Goal: Information Seeking & Learning: Learn about a topic

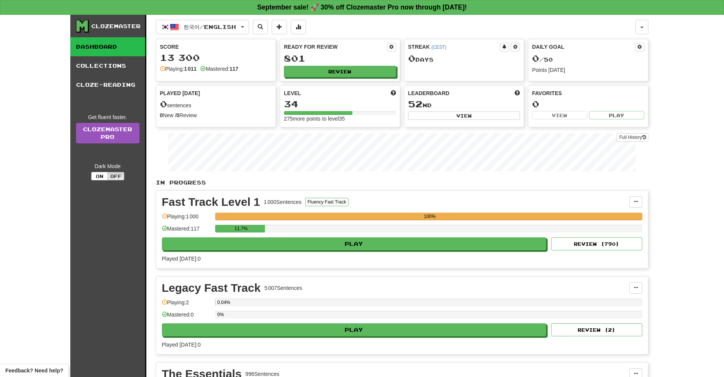
click at [361, 236] on div "11.7%" at bounding box center [428, 231] width 427 height 13
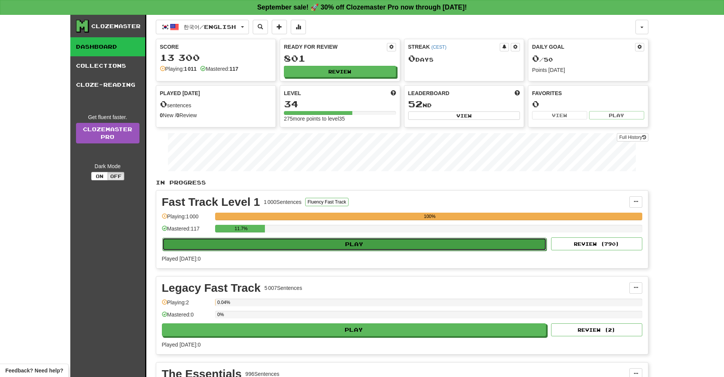
click at [362, 242] on button "Play" at bounding box center [354, 244] width 385 height 13
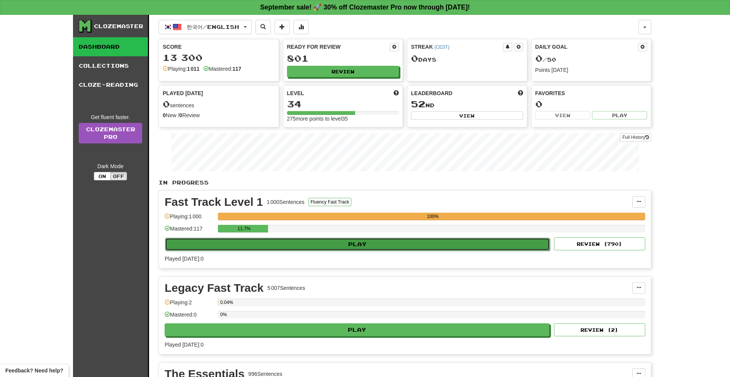
select select "**"
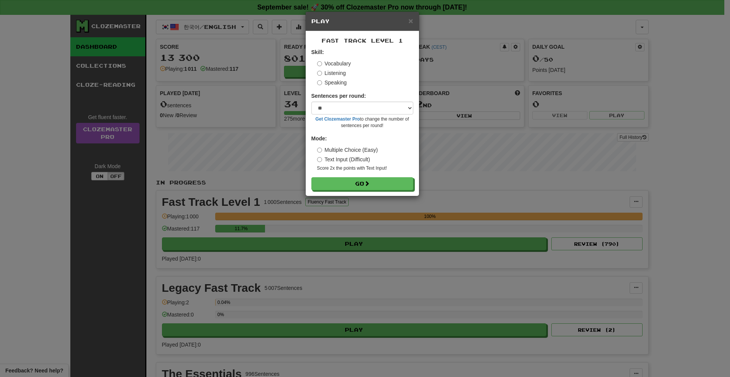
click at [331, 82] on label "Speaking" at bounding box center [332, 83] width 30 height 8
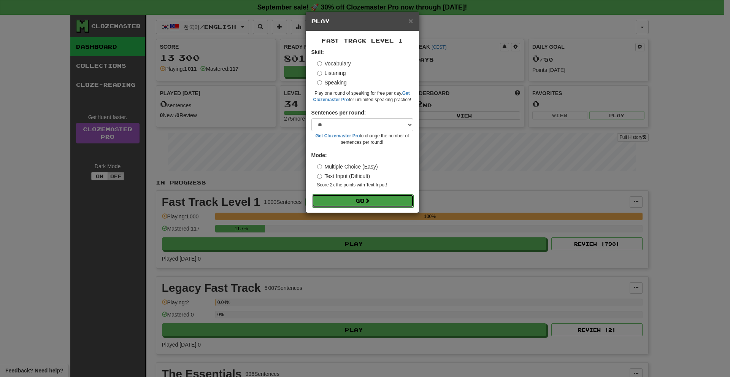
click at [365, 197] on button "Go" at bounding box center [363, 200] width 102 height 13
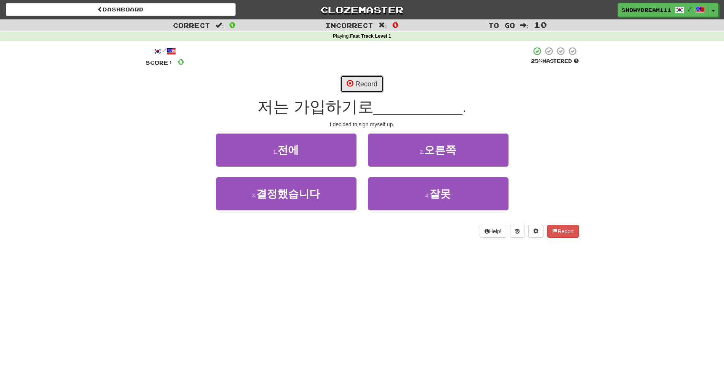
click at [372, 77] on button "Record" at bounding box center [362, 83] width 44 height 17
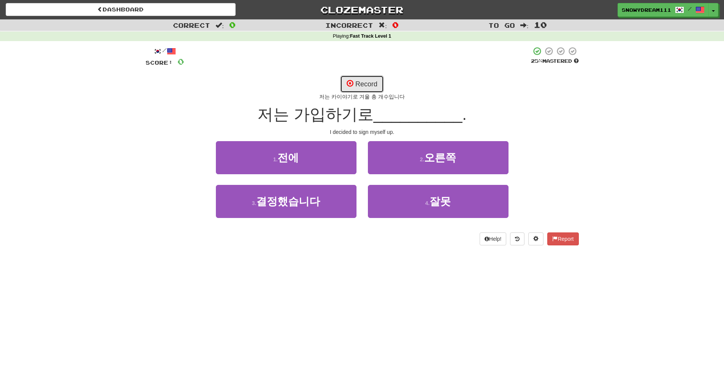
click at [372, 77] on button "Record" at bounding box center [362, 83] width 44 height 17
click at [372, 81] on button "Record" at bounding box center [362, 83] width 44 height 17
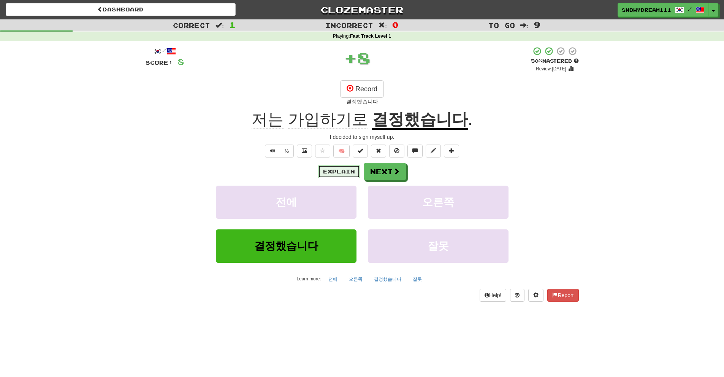
click at [338, 171] on button "Explain" at bounding box center [339, 171] width 42 height 13
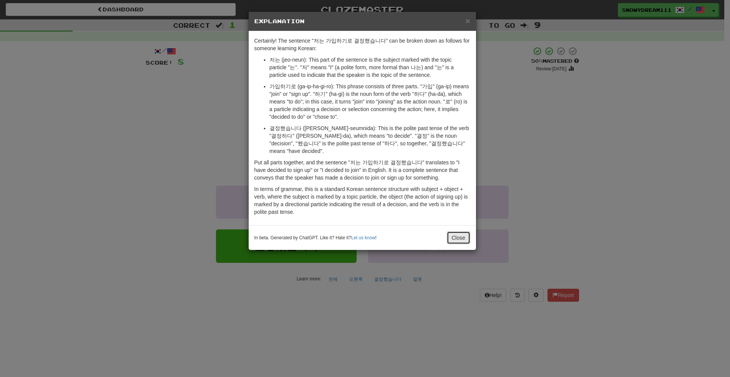
click at [455, 241] on button "Close" at bounding box center [459, 237] width 24 height 13
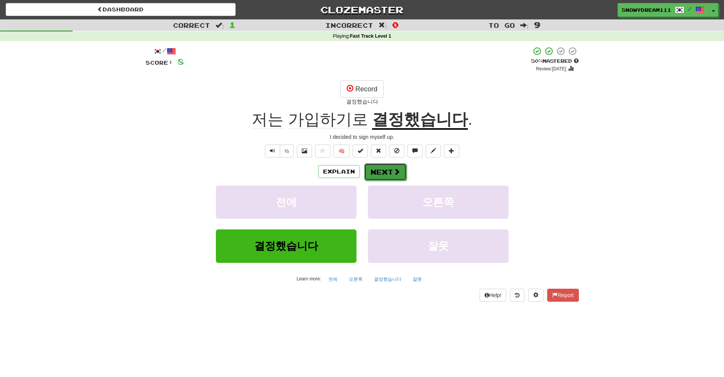
click at [375, 174] on button "Next" at bounding box center [385, 171] width 43 height 17
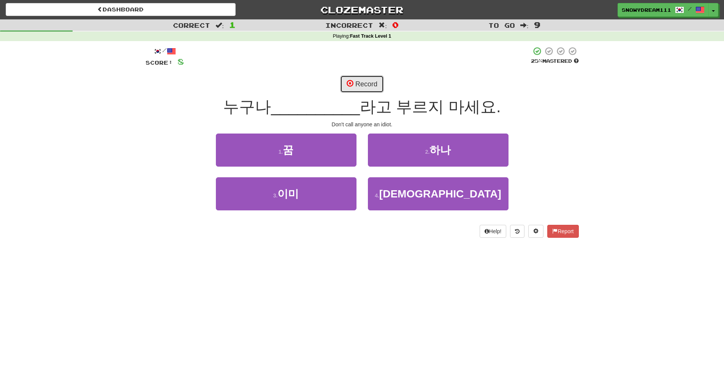
click at [364, 82] on button "Record" at bounding box center [362, 83] width 44 height 17
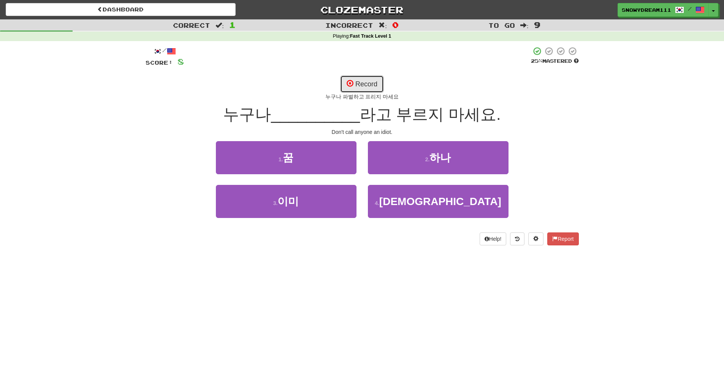
click at [371, 82] on button "Record" at bounding box center [362, 83] width 44 height 17
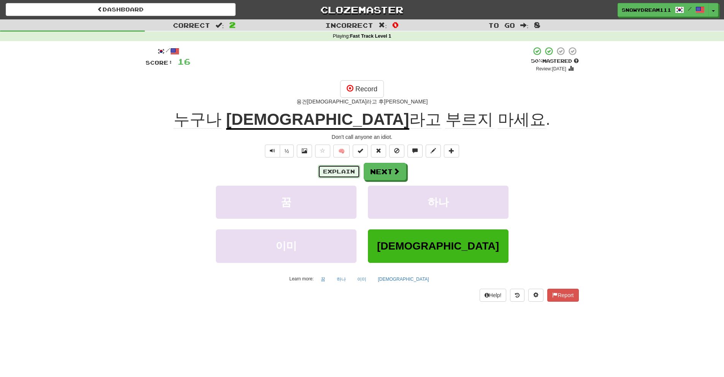
click at [331, 171] on button "Explain" at bounding box center [339, 171] width 42 height 13
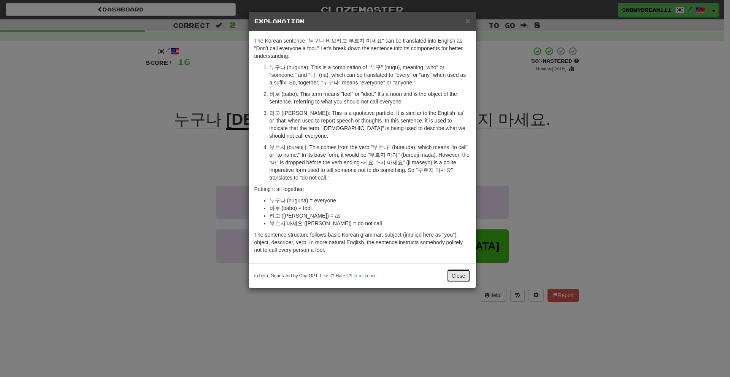
click at [464, 273] on button "Close" at bounding box center [459, 275] width 24 height 13
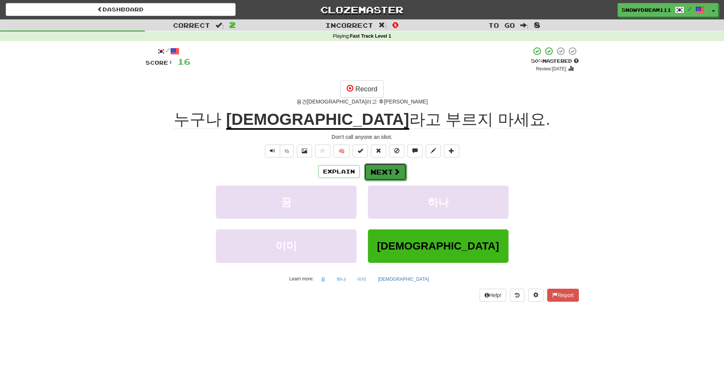
click at [396, 174] on span at bounding box center [396, 171] width 7 height 7
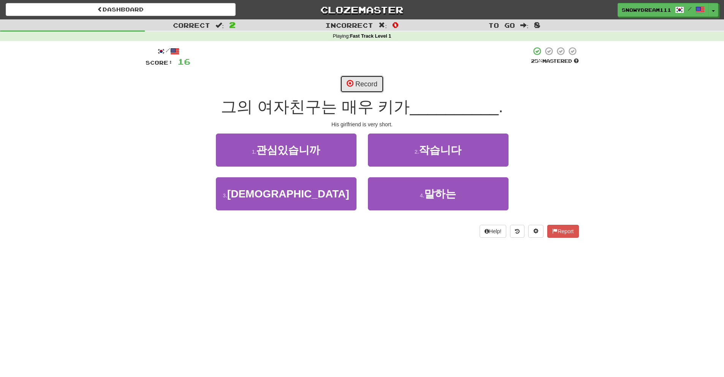
click at [363, 87] on button "Record" at bounding box center [362, 83] width 44 height 17
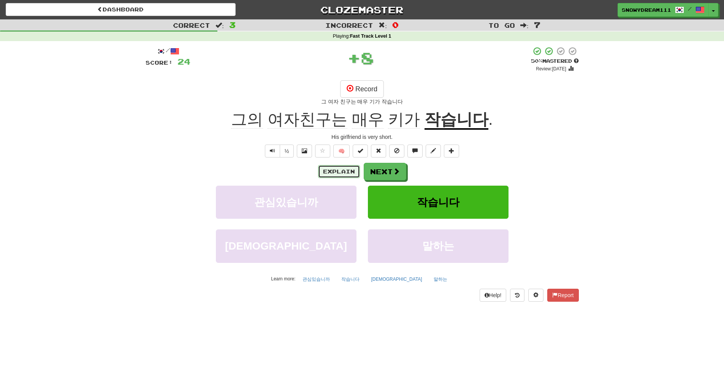
click at [345, 172] on button "Explain" at bounding box center [339, 171] width 42 height 13
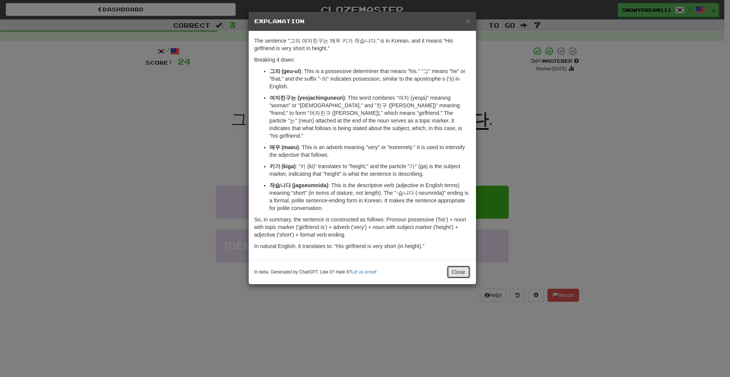
click at [456, 265] on button "Close" at bounding box center [459, 271] width 24 height 13
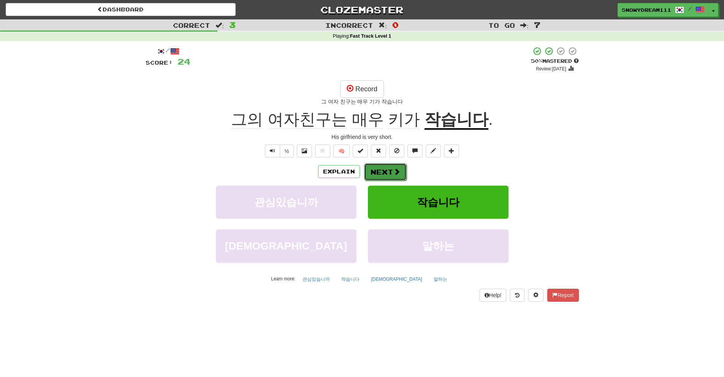
click at [393, 168] on span at bounding box center [396, 171] width 7 height 7
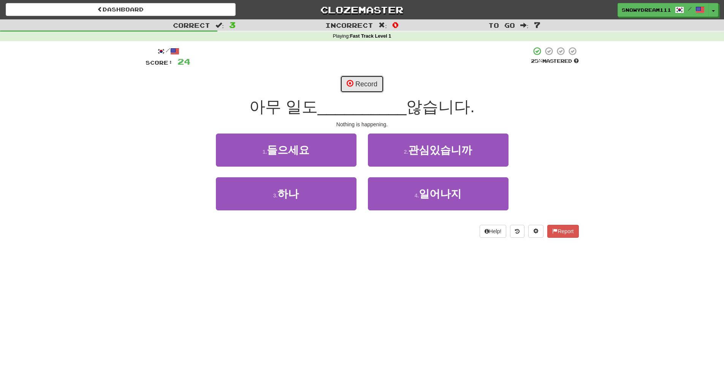
click at [352, 80] on span at bounding box center [350, 83] width 7 height 7
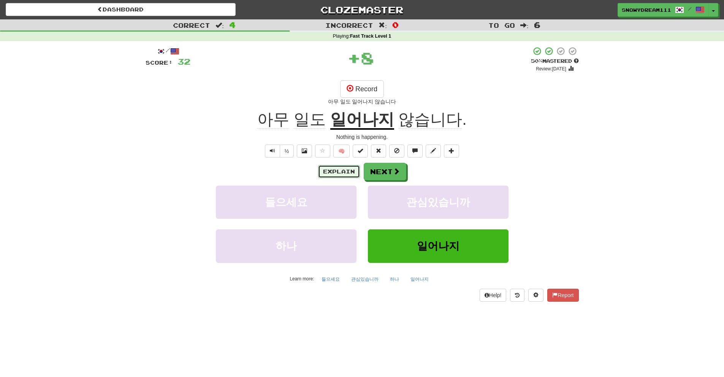
click at [339, 170] on button "Explain" at bounding box center [339, 171] width 42 height 13
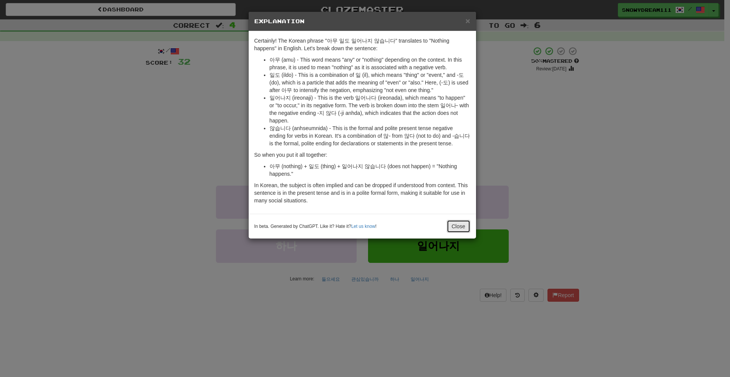
click at [456, 228] on button "Close" at bounding box center [459, 226] width 24 height 13
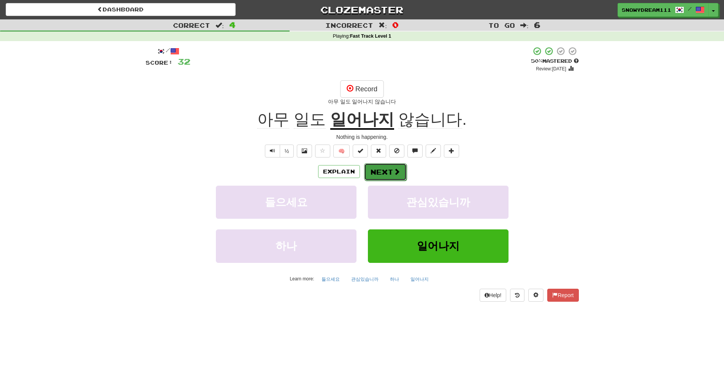
click at [372, 174] on button "Next" at bounding box center [385, 171] width 43 height 17
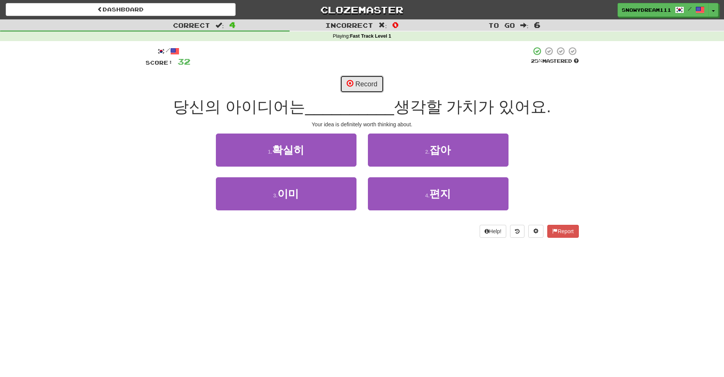
click at [360, 85] on button "Record" at bounding box center [362, 83] width 44 height 17
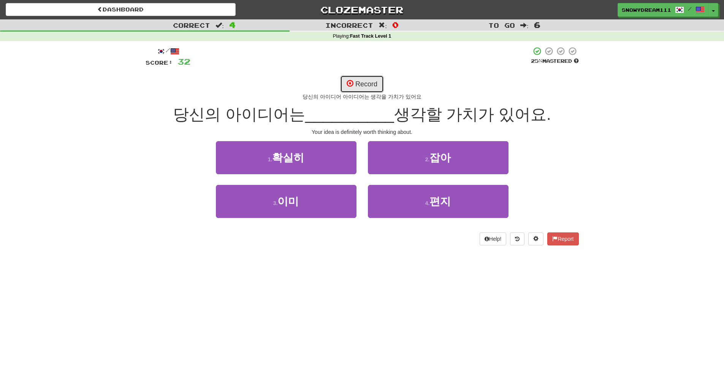
click at [373, 80] on button "Record" at bounding box center [362, 83] width 44 height 17
click at [356, 78] on button "Record" at bounding box center [362, 83] width 44 height 17
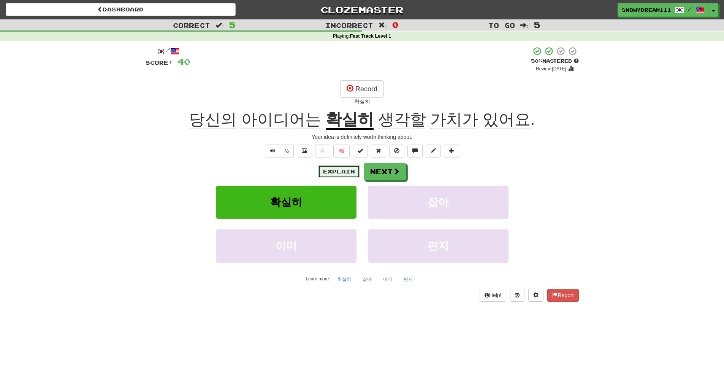
click at [345, 176] on button "Explain" at bounding box center [339, 171] width 42 height 13
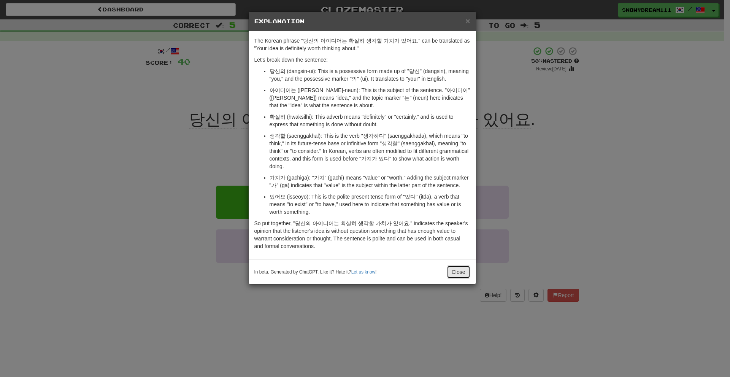
click at [451, 268] on button "Close" at bounding box center [459, 271] width 24 height 13
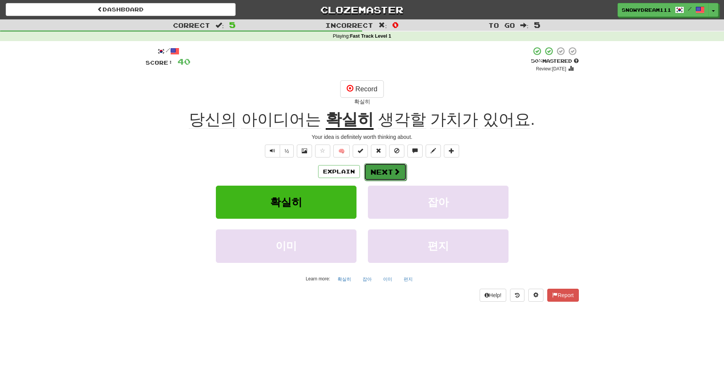
click at [393, 165] on button "Next" at bounding box center [385, 171] width 43 height 17
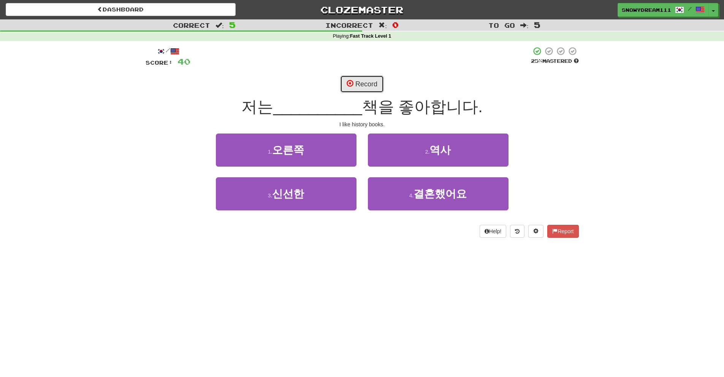
click at [360, 81] on button "Record" at bounding box center [362, 83] width 44 height 17
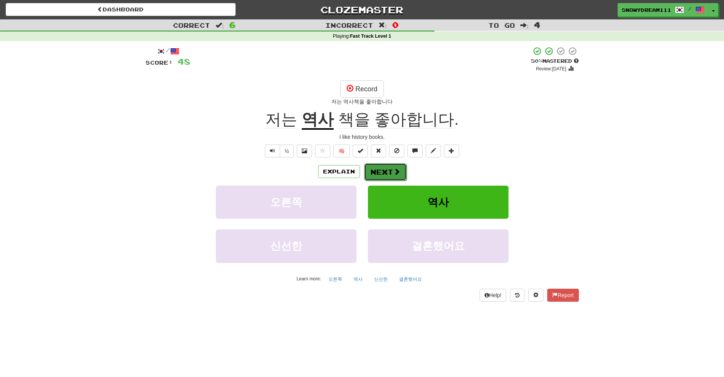
click at [378, 169] on button "Next" at bounding box center [385, 171] width 43 height 17
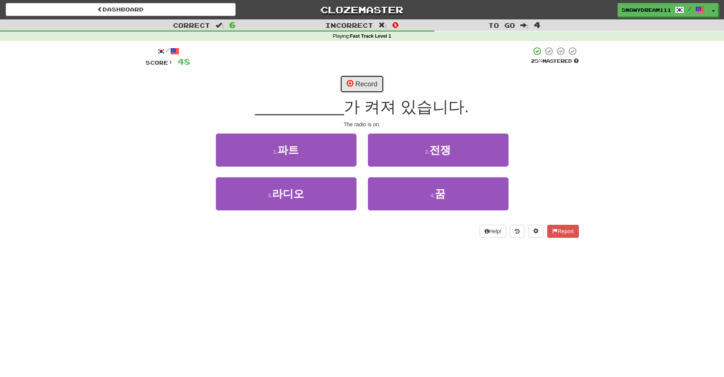
click at [374, 85] on button "Record" at bounding box center [362, 83] width 44 height 17
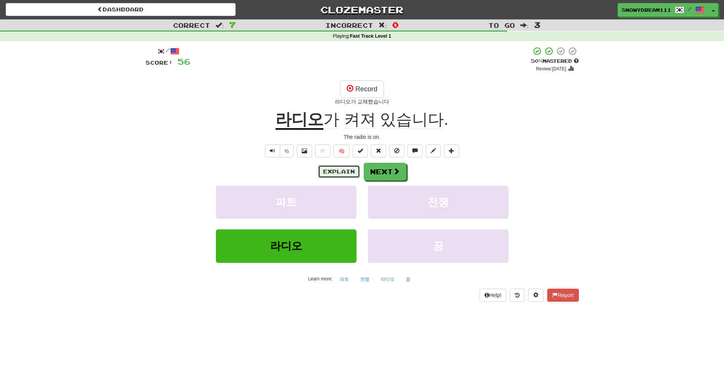
click at [329, 170] on button "Explain" at bounding box center [339, 171] width 42 height 13
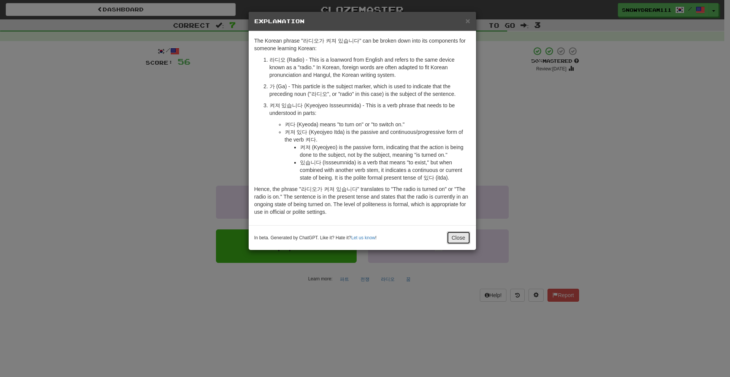
click at [455, 239] on button "Close" at bounding box center [459, 237] width 24 height 13
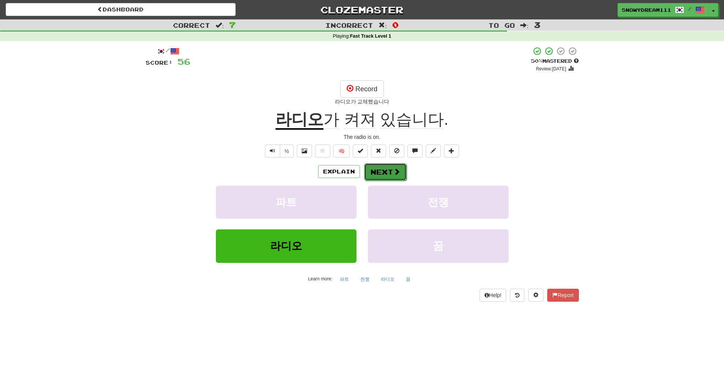
click at [379, 173] on button "Next" at bounding box center [385, 171] width 43 height 17
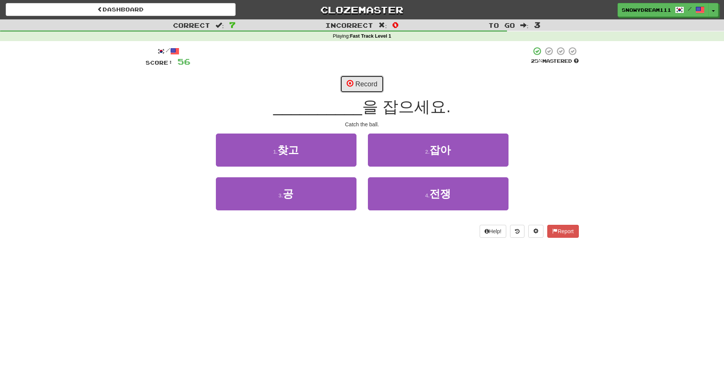
click at [372, 82] on button "Record" at bounding box center [362, 83] width 44 height 17
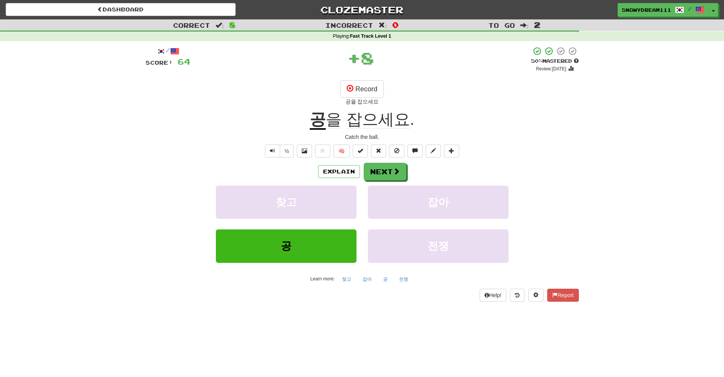
click at [344, 178] on div "Explain Next" at bounding box center [362, 171] width 433 height 17
click at [344, 173] on button "Explain" at bounding box center [339, 171] width 42 height 13
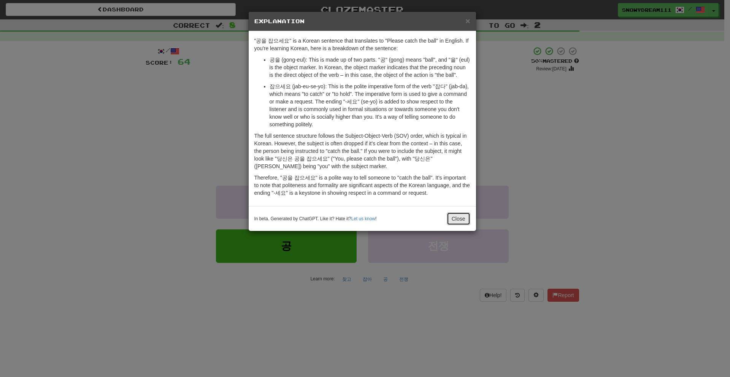
click at [455, 218] on button "Close" at bounding box center [459, 218] width 24 height 13
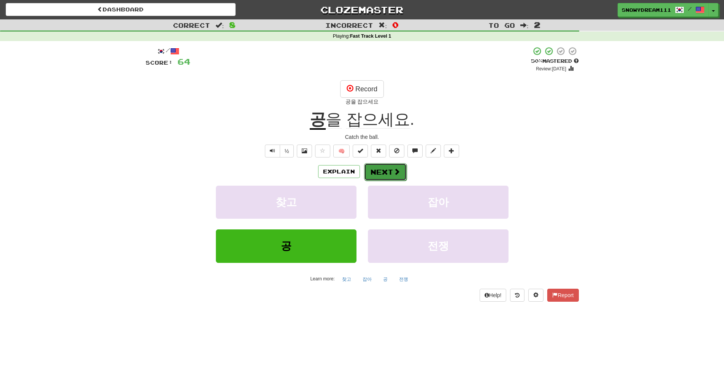
click at [384, 179] on button "Next" at bounding box center [385, 171] width 43 height 17
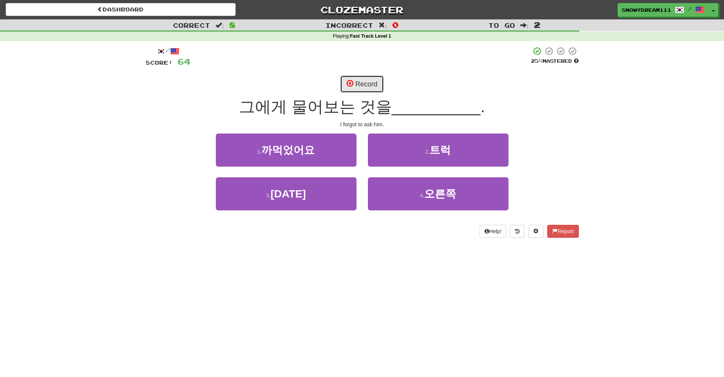
click at [365, 82] on button "Record" at bounding box center [362, 83] width 44 height 17
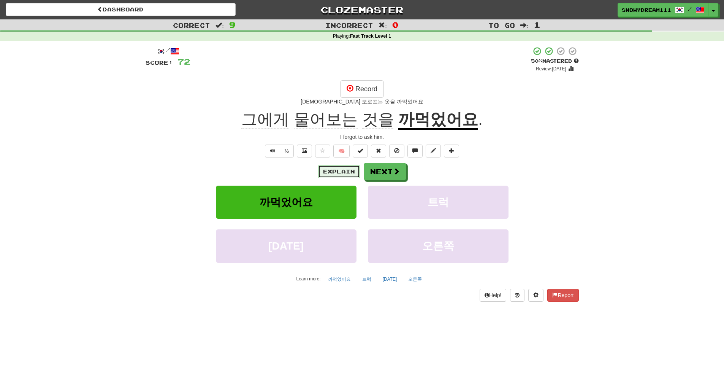
click at [323, 168] on button "Explain" at bounding box center [339, 171] width 42 height 13
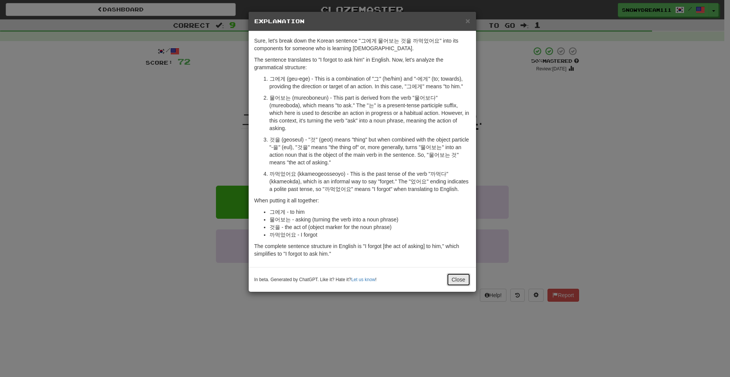
click at [455, 273] on button "Close" at bounding box center [459, 279] width 24 height 13
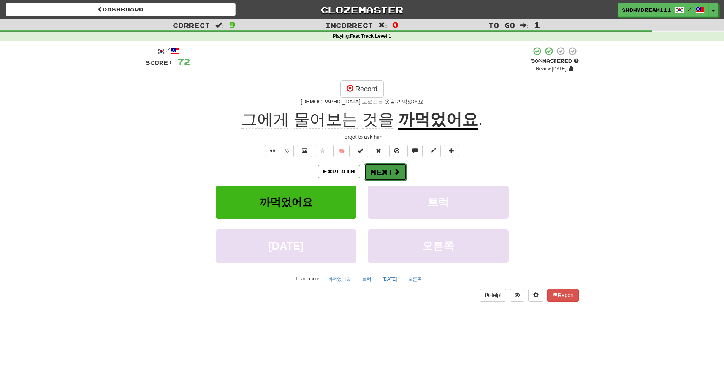
click at [398, 169] on span at bounding box center [396, 171] width 7 height 7
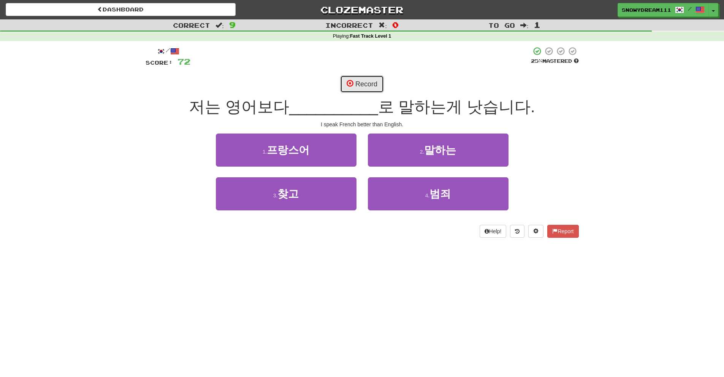
click at [360, 79] on button "Record" at bounding box center [362, 83] width 44 height 17
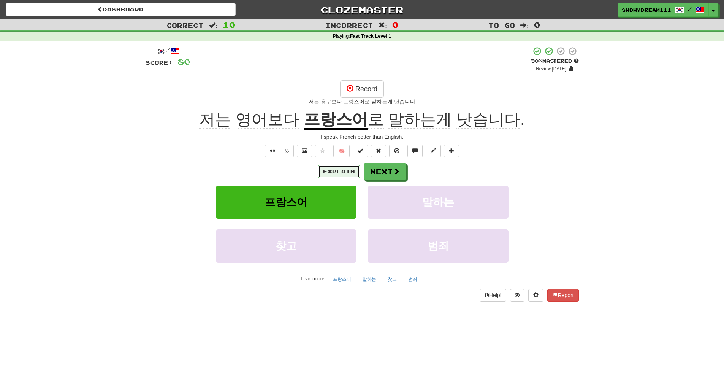
click at [323, 171] on button "Explain" at bounding box center [339, 171] width 42 height 13
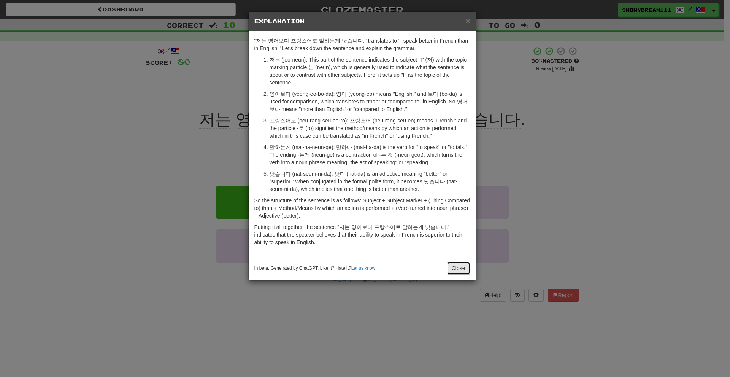
click at [456, 264] on button "Close" at bounding box center [459, 267] width 24 height 13
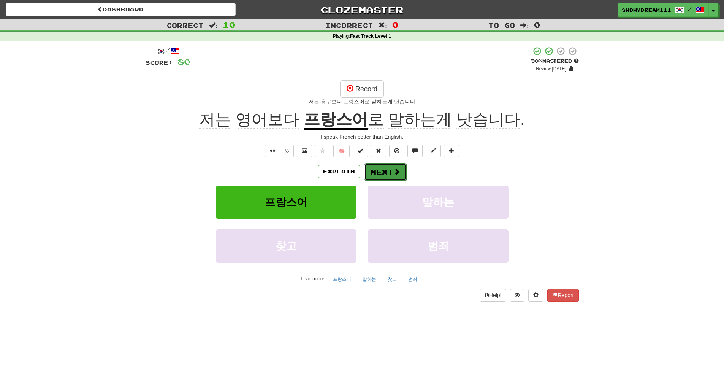
click at [396, 175] on span at bounding box center [396, 171] width 7 height 7
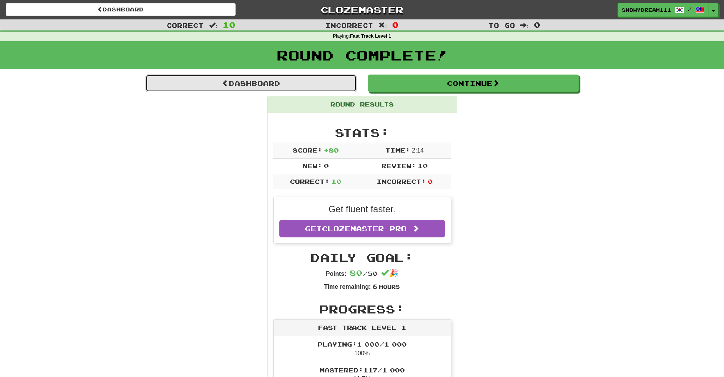
click at [318, 88] on link "Dashboard" at bounding box center [251, 82] width 211 height 17
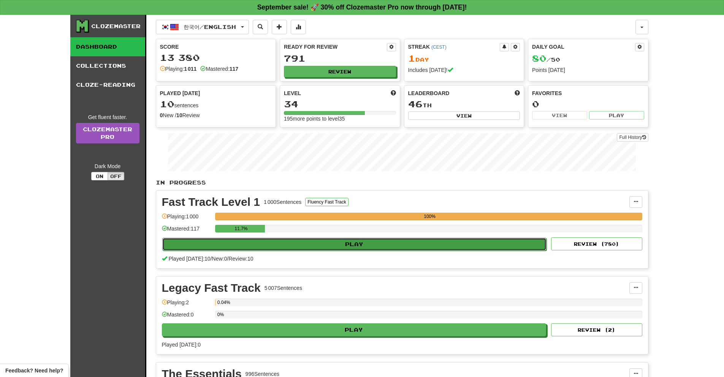
click at [364, 238] on button "Play" at bounding box center [354, 244] width 385 height 13
select select "**"
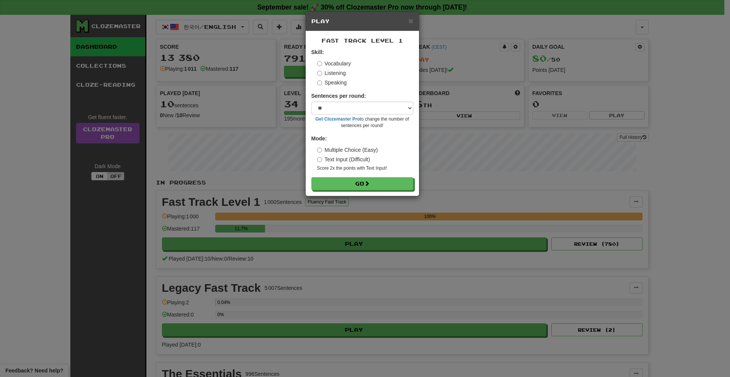
click at [337, 69] on div "Vocabulary Listening Speaking" at bounding box center [365, 73] width 96 height 27
click at [333, 73] on label "Listening" at bounding box center [331, 73] width 29 height 8
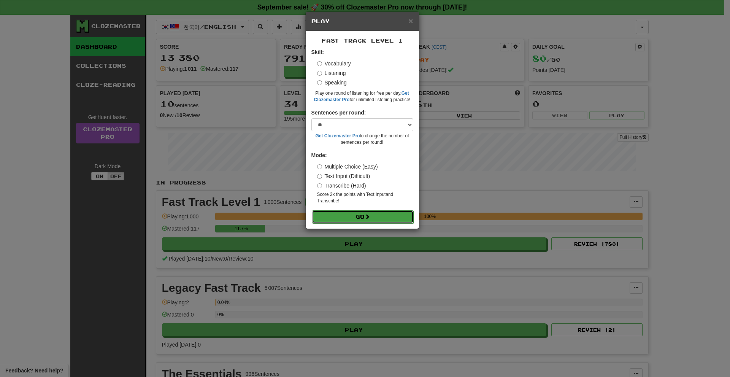
click at [370, 219] on span at bounding box center [366, 216] width 5 height 5
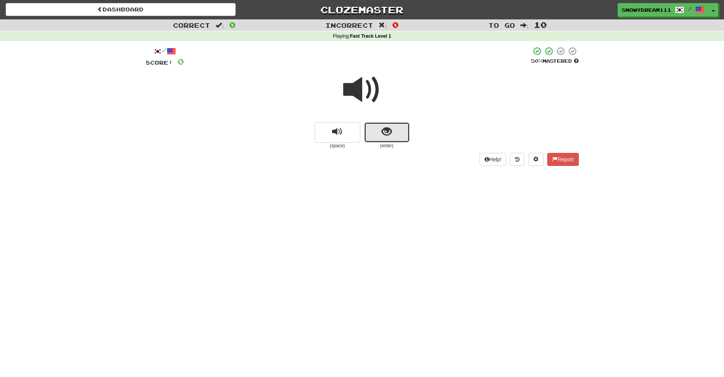
click at [386, 127] on span "show sentence" at bounding box center [387, 132] width 10 height 10
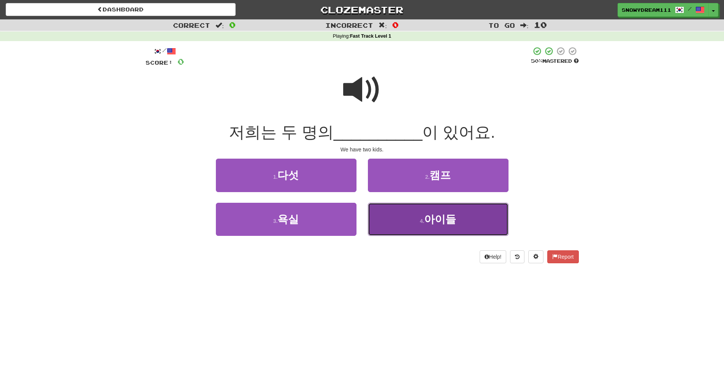
click at [423, 215] on button "4 . 아이들" at bounding box center [438, 219] width 141 height 33
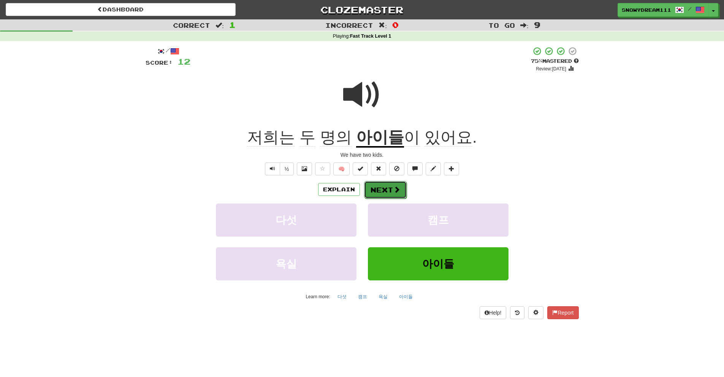
click at [376, 188] on button "Next" at bounding box center [385, 189] width 43 height 17
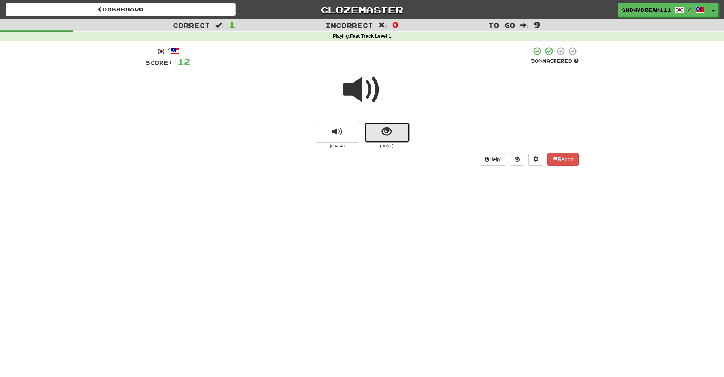
click at [380, 131] on button "show sentence" at bounding box center [387, 132] width 46 height 21
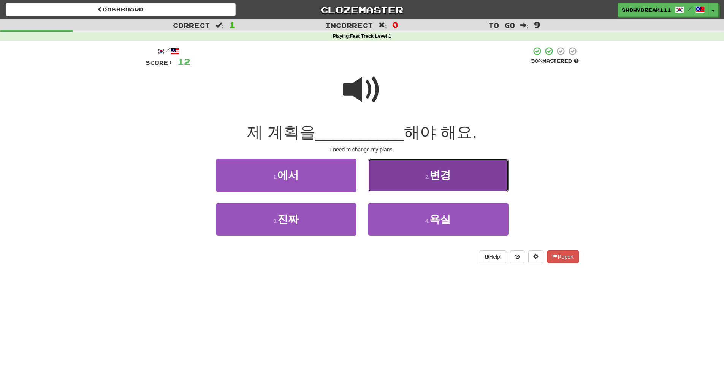
click at [442, 178] on span "변경" at bounding box center [439, 175] width 21 height 12
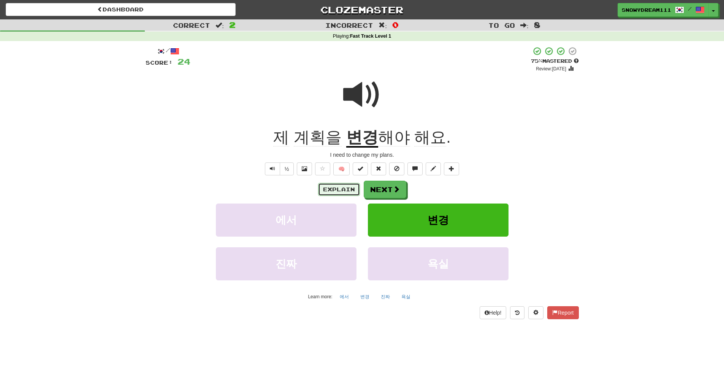
click at [332, 190] on button "Explain" at bounding box center [339, 189] width 42 height 13
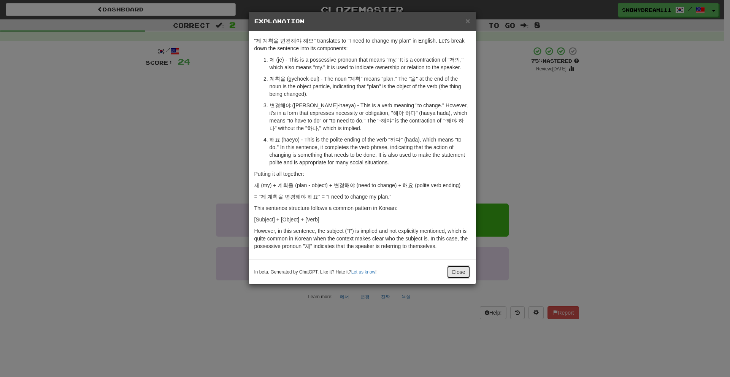
click at [455, 273] on button "Close" at bounding box center [459, 271] width 24 height 13
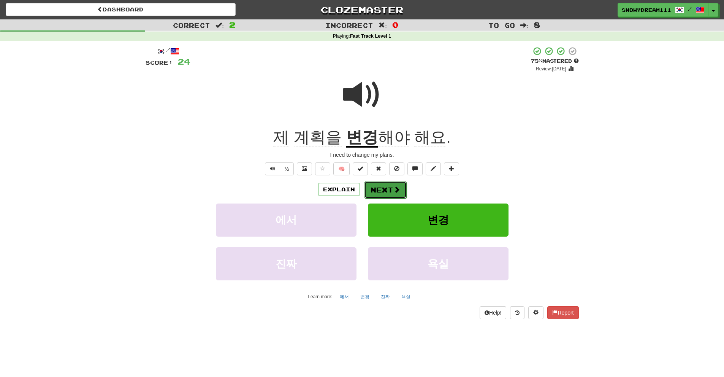
click at [395, 192] on span at bounding box center [396, 189] width 7 height 7
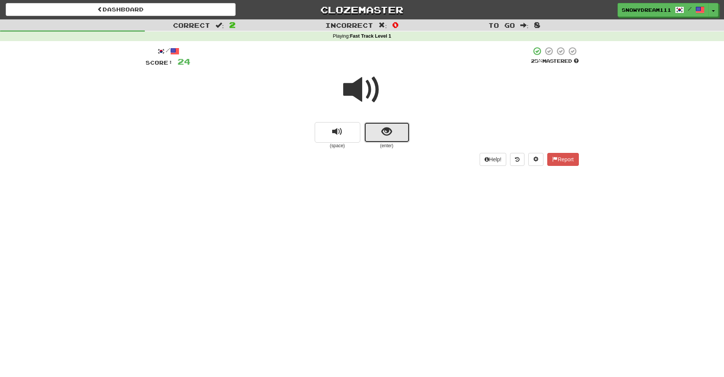
click at [375, 134] on button "show sentence" at bounding box center [387, 132] width 46 height 21
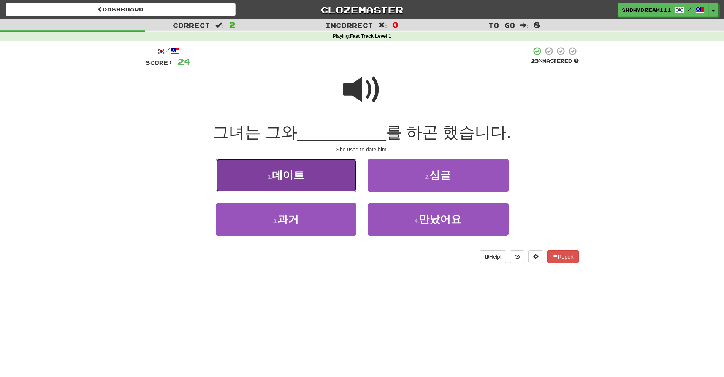
click at [331, 172] on button "1 . 데이트" at bounding box center [286, 174] width 141 height 33
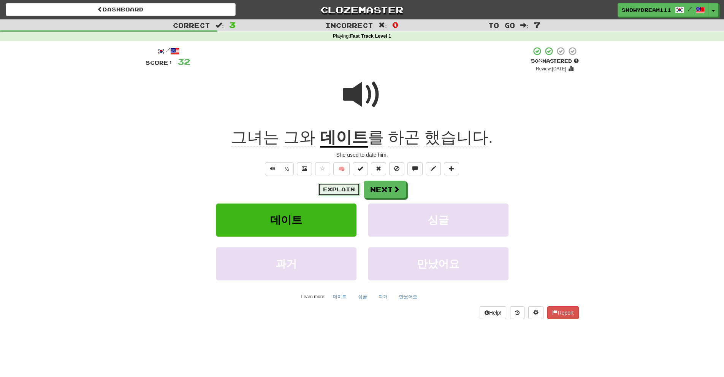
click at [331, 185] on button "Explain" at bounding box center [339, 189] width 42 height 13
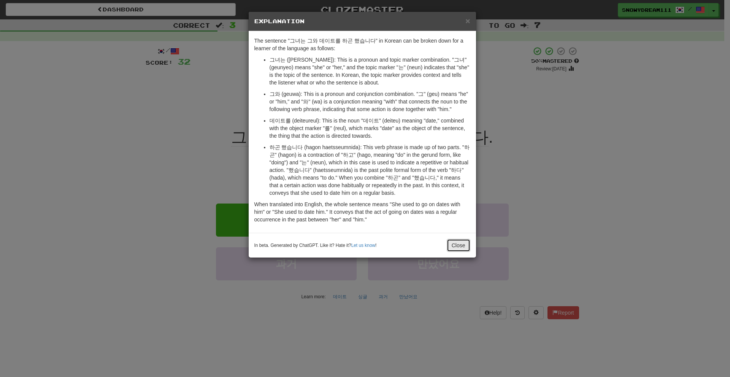
click at [456, 251] on button "Close" at bounding box center [459, 245] width 24 height 13
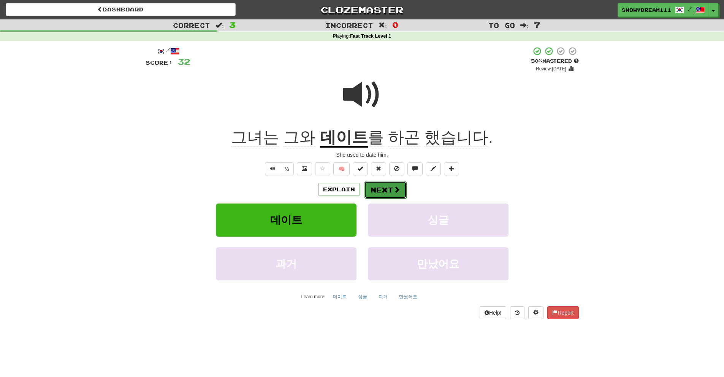
click at [386, 186] on button "Next" at bounding box center [385, 189] width 43 height 17
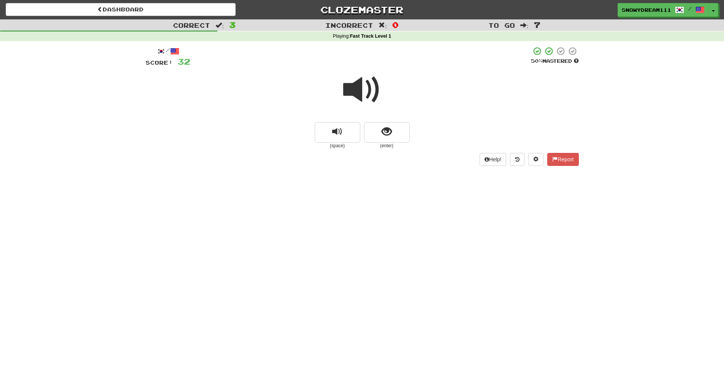
click at [379, 136] on button "show sentence" at bounding box center [387, 132] width 46 height 21
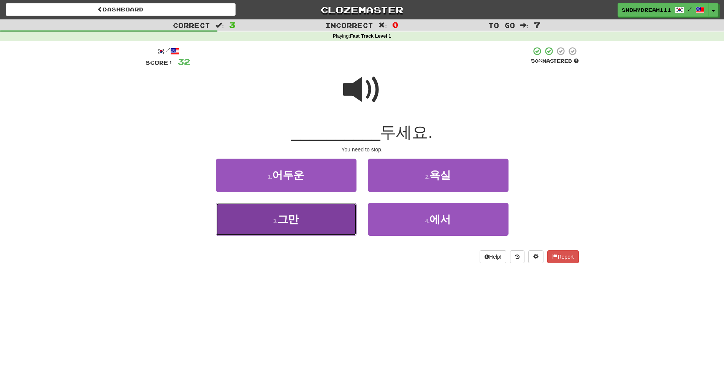
click at [314, 217] on button "3 . 그만" at bounding box center [286, 219] width 141 height 33
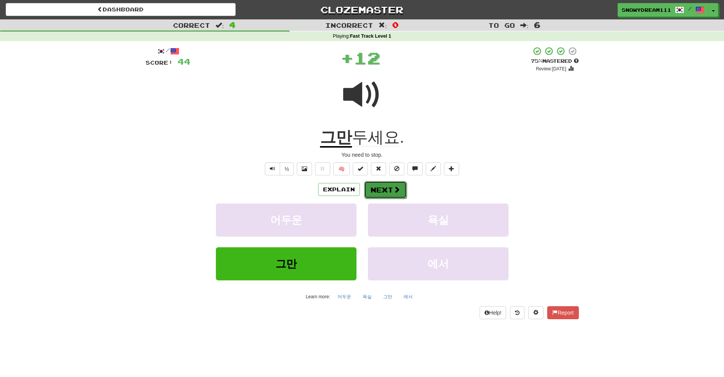
click at [377, 185] on button "Next" at bounding box center [385, 189] width 43 height 17
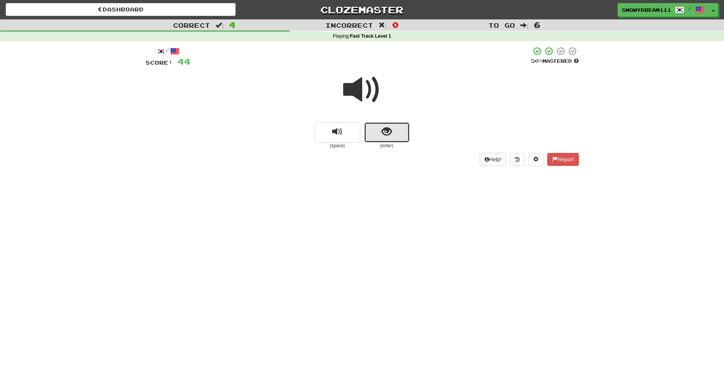
click at [384, 140] on button "show sentence" at bounding box center [387, 132] width 46 height 21
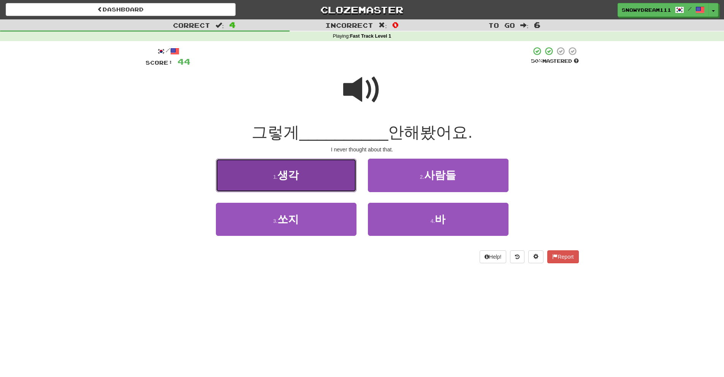
click at [335, 166] on button "1 . 생각" at bounding box center [286, 174] width 141 height 33
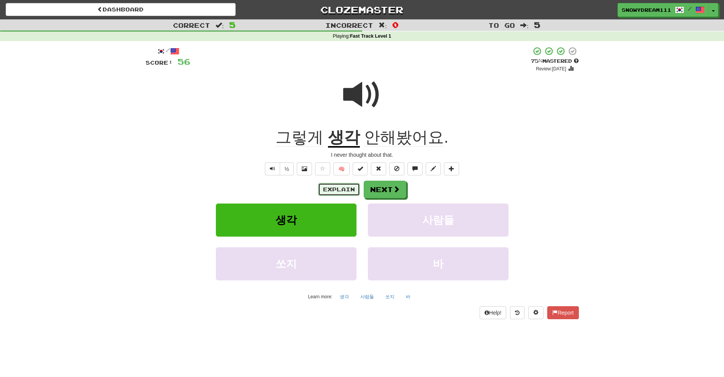
click at [331, 188] on button "Explain" at bounding box center [339, 189] width 42 height 13
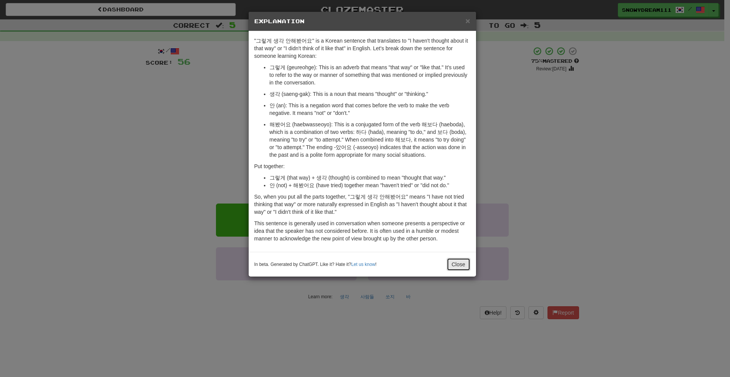
click at [456, 268] on button "Close" at bounding box center [459, 264] width 24 height 13
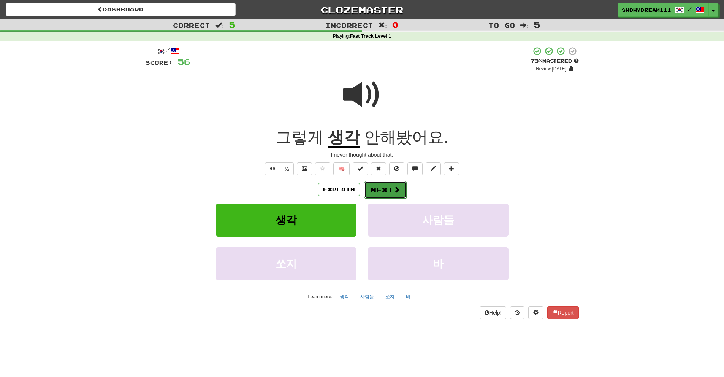
click at [380, 191] on button "Next" at bounding box center [385, 189] width 43 height 17
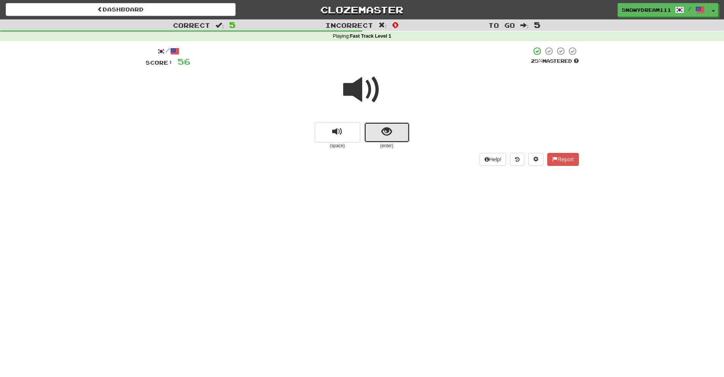
click at [376, 124] on button "show sentence" at bounding box center [387, 132] width 46 height 21
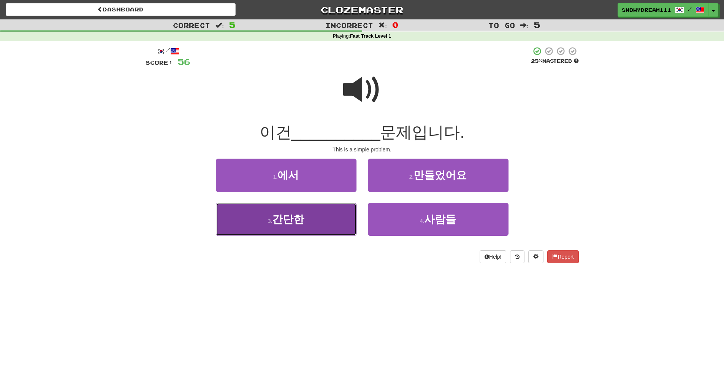
click at [317, 217] on button "3 . 간단한" at bounding box center [286, 219] width 141 height 33
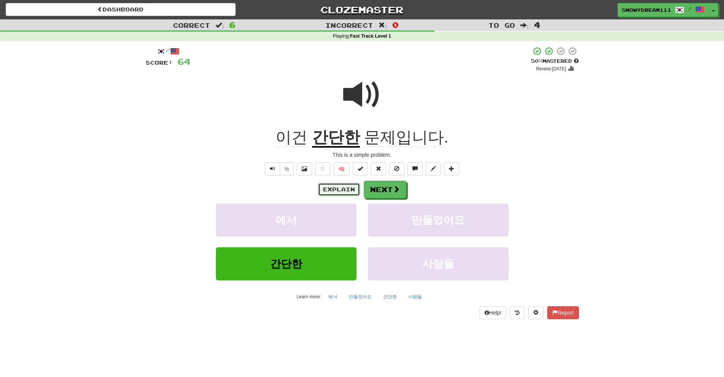
click at [340, 186] on button "Explain" at bounding box center [339, 189] width 42 height 13
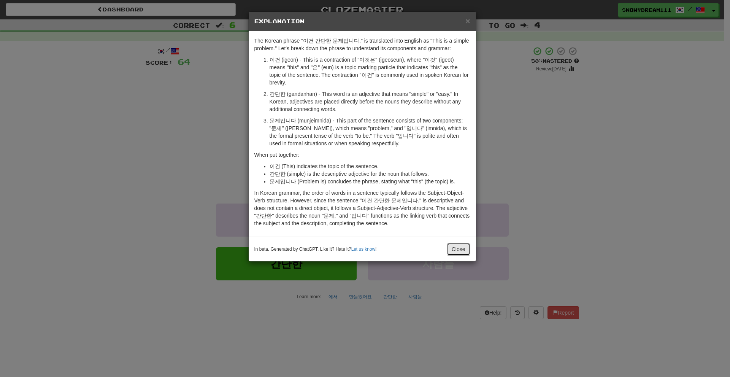
click at [463, 242] on button "Close" at bounding box center [459, 248] width 24 height 13
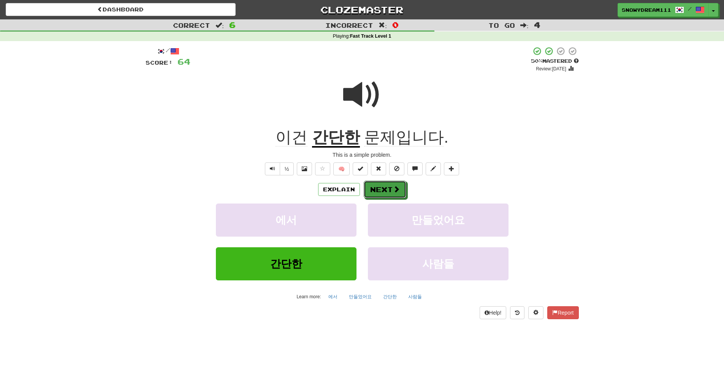
click at [389, 185] on button "Next" at bounding box center [385, 189] width 43 height 17
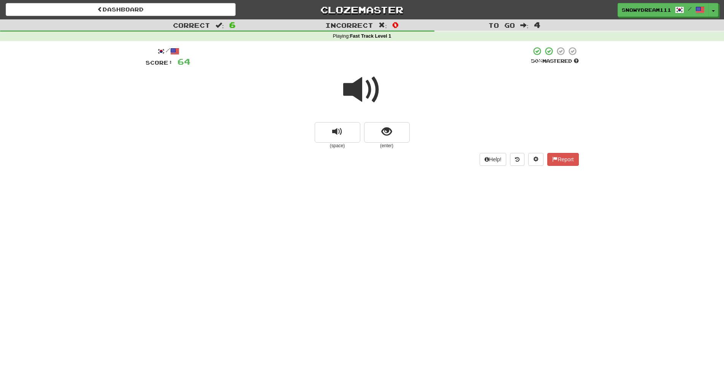
click at [391, 137] on span "show sentence" at bounding box center [387, 132] width 10 height 10
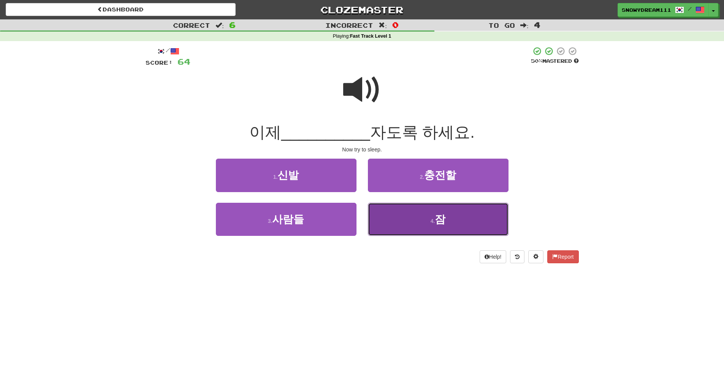
click at [402, 224] on button "4 . 잠" at bounding box center [438, 219] width 141 height 33
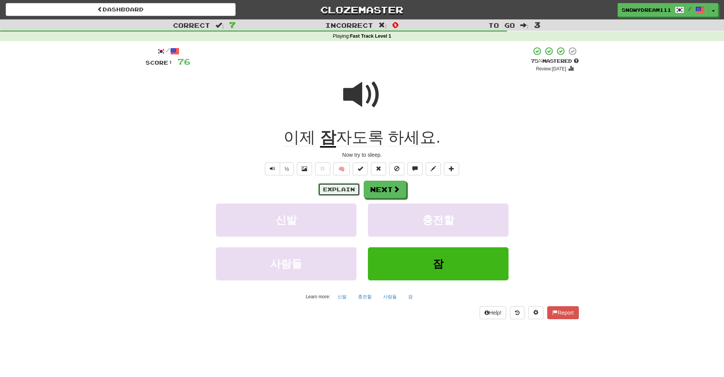
click at [329, 190] on button "Explain" at bounding box center [339, 189] width 42 height 13
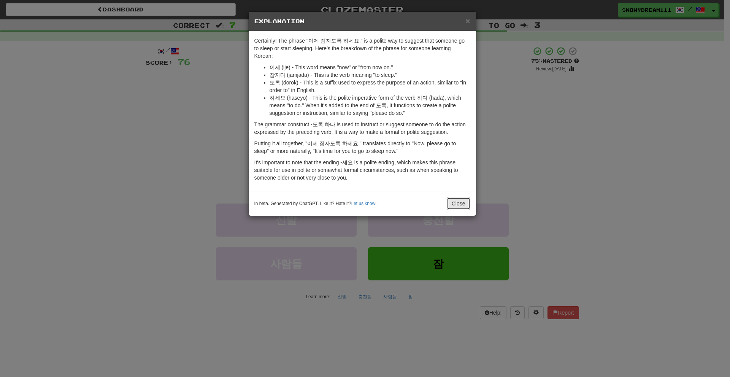
click at [453, 197] on button "Close" at bounding box center [459, 203] width 24 height 13
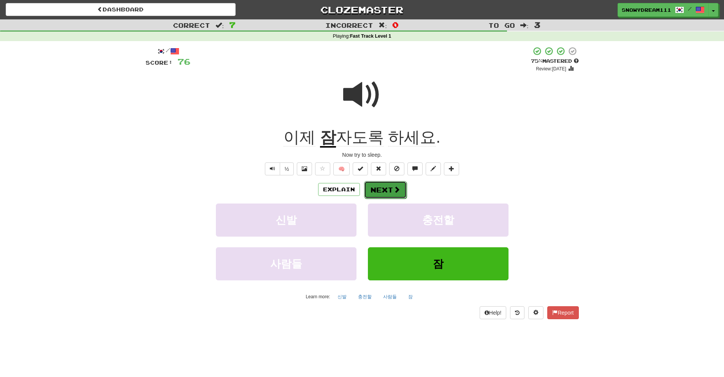
click at [378, 191] on button "Next" at bounding box center [385, 189] width 43 height 17
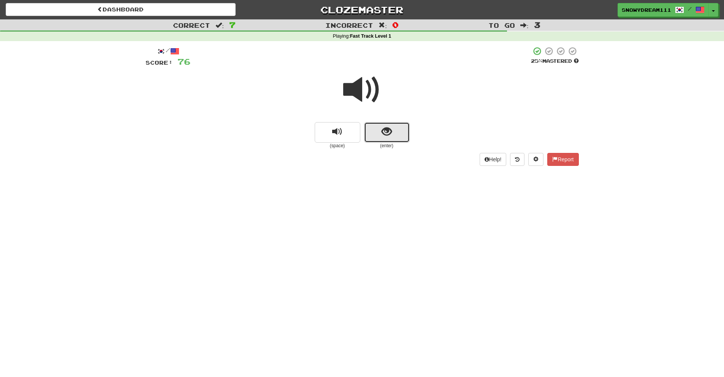
click at [387, 130] on span "show sentence" at bounding box center [387, 132] width 10 height 10
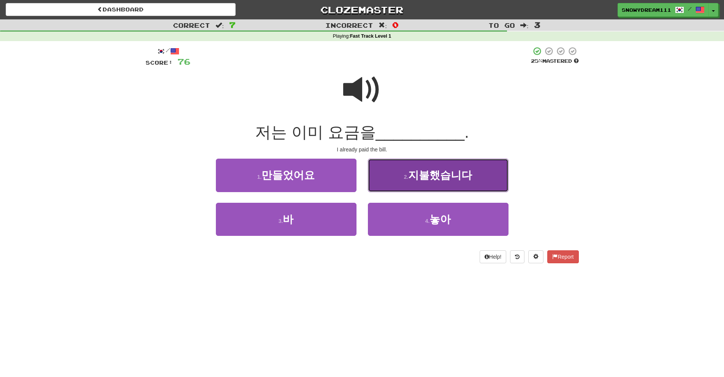
click at [416, 184] on button "2 . 지불했습니다" at bounding box center [438, 174] width 141 height 33
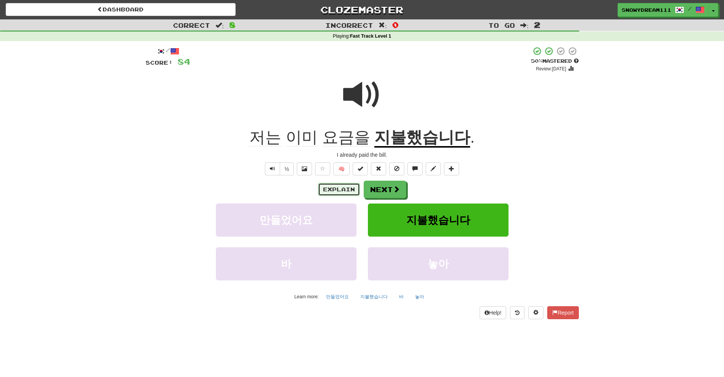
click at [339, 186] on button "Explain" at bounding box center [339, 189] width 42 height 13
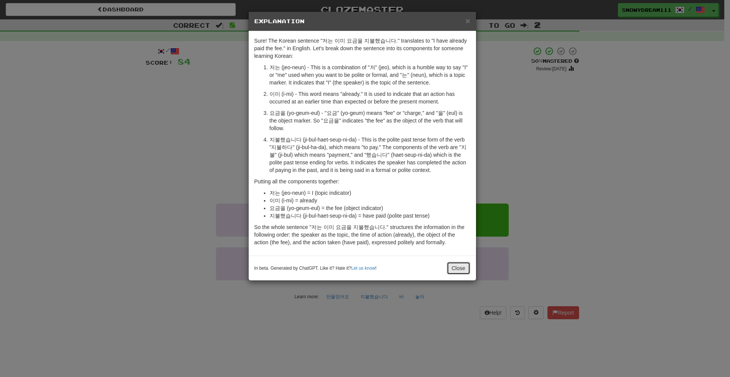
click at [451, 261] on button "Close" at bounding box center [459, 267] width 24 height 13
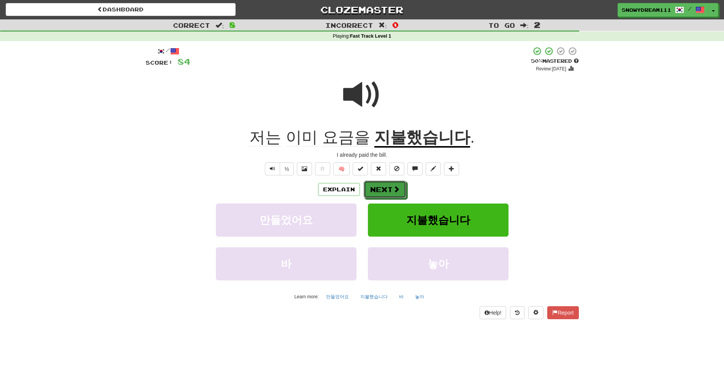
click at [386, 190] on button "Next" at bounding box center [385, 189] width 43 height 17
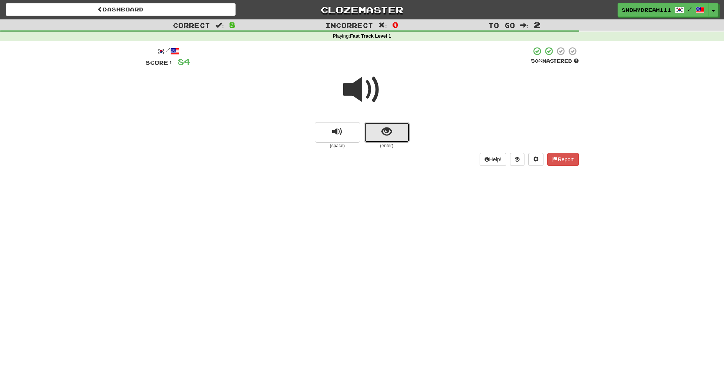
click at [392, 126] on button "show sentence" at bounding box center [387, 132] width 46 height 21
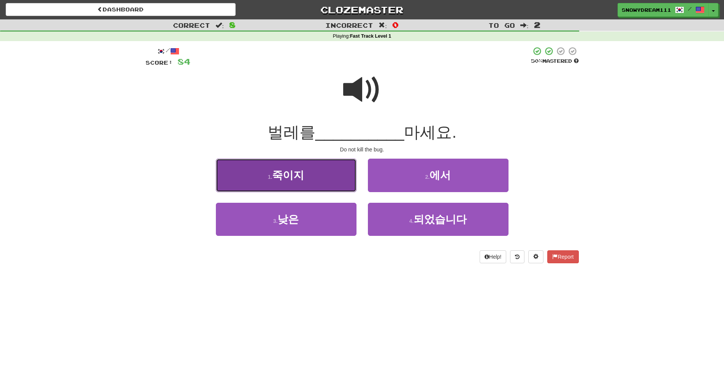
click at [347, 172] on button "1 . 죽이지" at bounding box center [286, 174] width 141 height 33
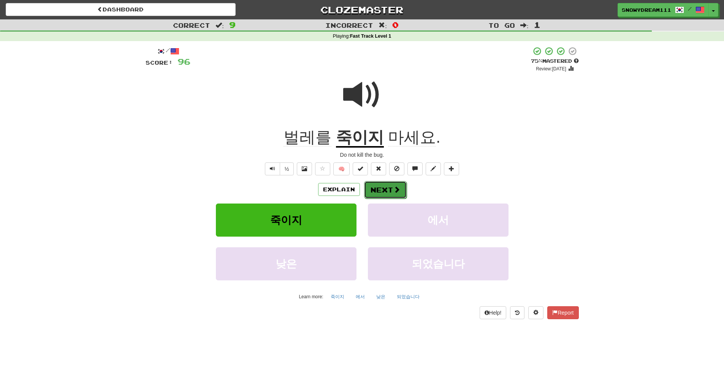
click at [383, 187] on button "Next" at bounding box center [385, 189] width 43 height 17
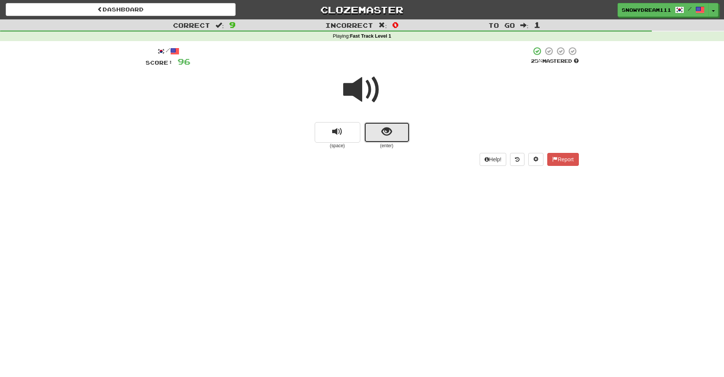
click at [389, 137] on span "show sentence" at bounding box center [387, 132] width 10 height 10
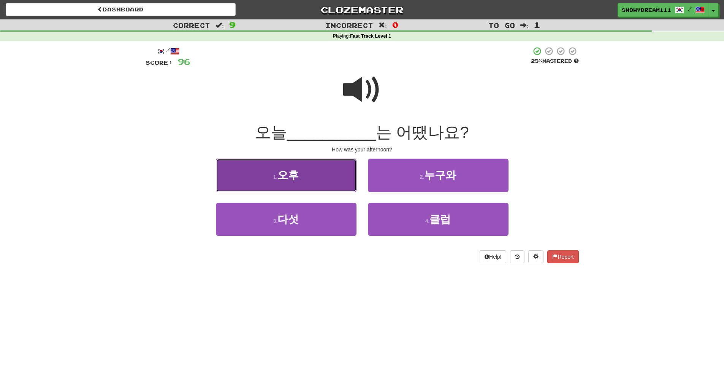
click at [330, 172] on button "1 . 오후" at bounding box center [286, 174] width 141 height 33
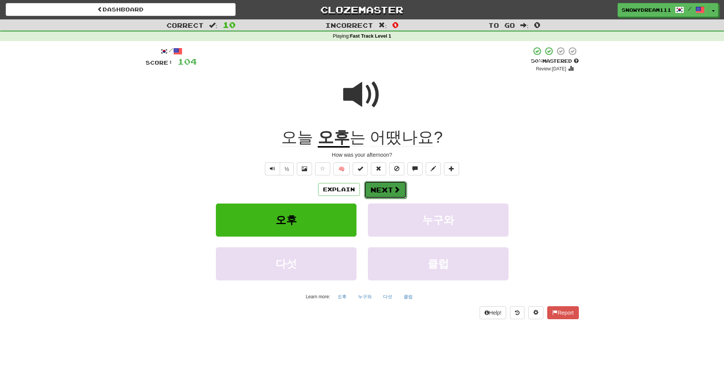
click at [384, 187] on button "Next" at bounding box center [385, 189] width 43 height 17
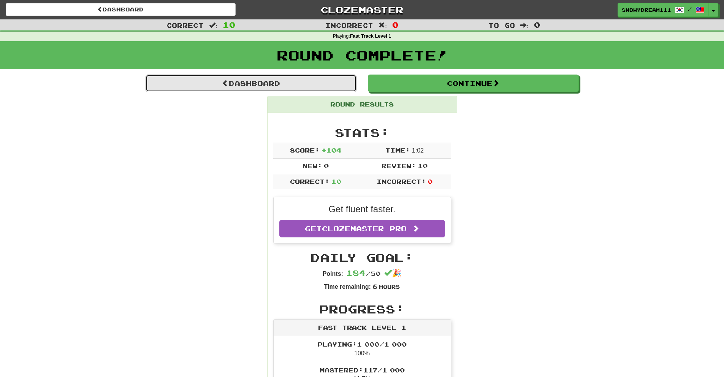
click at [306, 82] on link "Dashboard" at bounding box center [251, 82] width 211 height 17
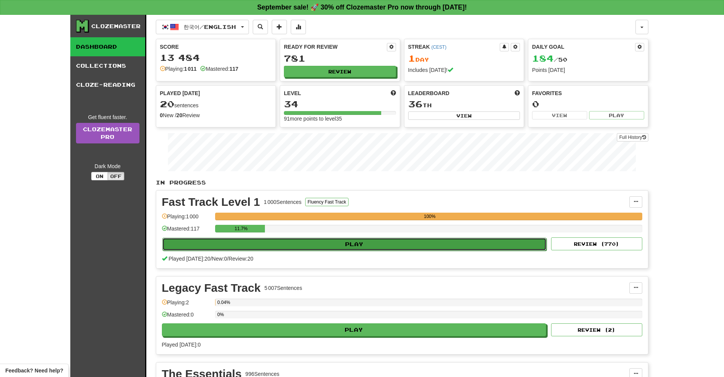
click at [339, 238] on button "Play" at bounding box center [354, 244] width 385 height 13
select select "**"
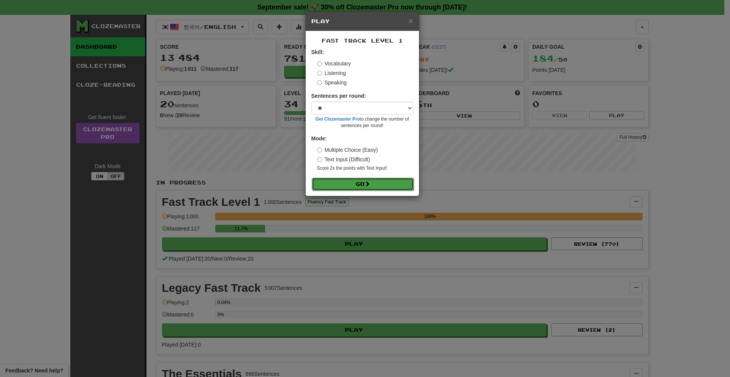
click at [363, 184] on button "Go" at bounding box center [363, 183] width 102 height 13
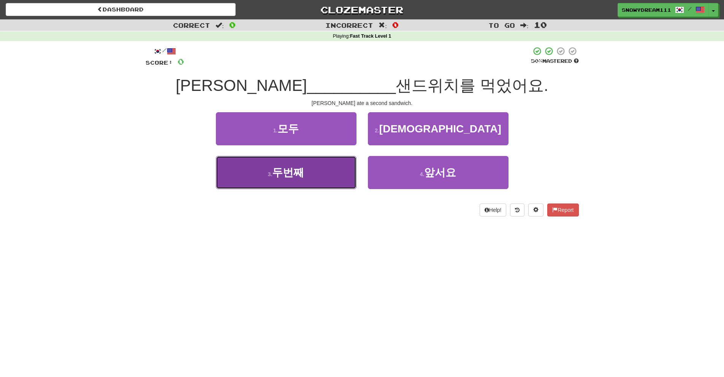
click at [296, 179] on button "3 . 두번째" at bounding box center [286, 172] width 141 height 33
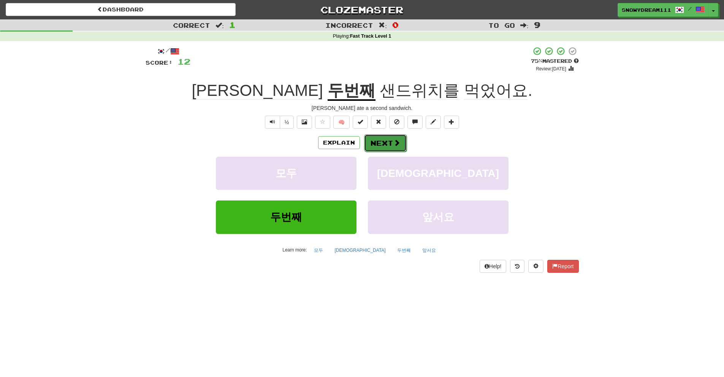
click at [380, 141] on button "Next" at bounding box center [385, 142] width 43 height 17
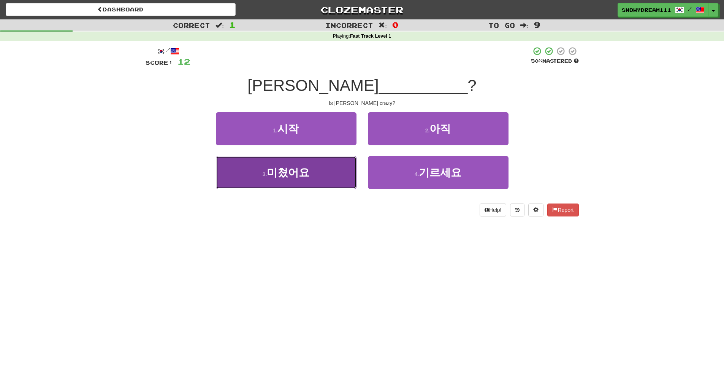
click at [266, 171] on small "3 ." at bounding box center [265, 174] width 5 height 6
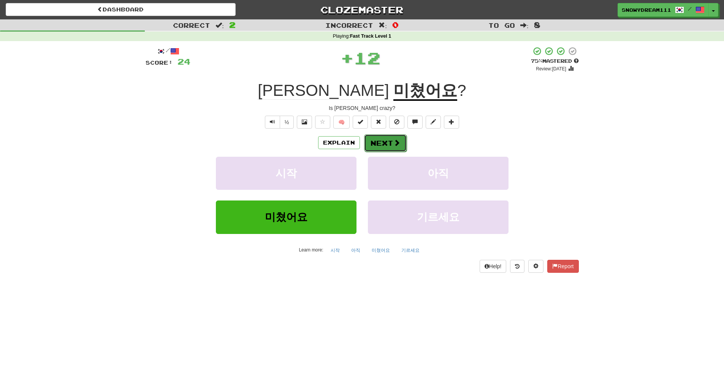
click at [382, 143] on button "Next" at bounding box center [385, 142] width 43 height 17
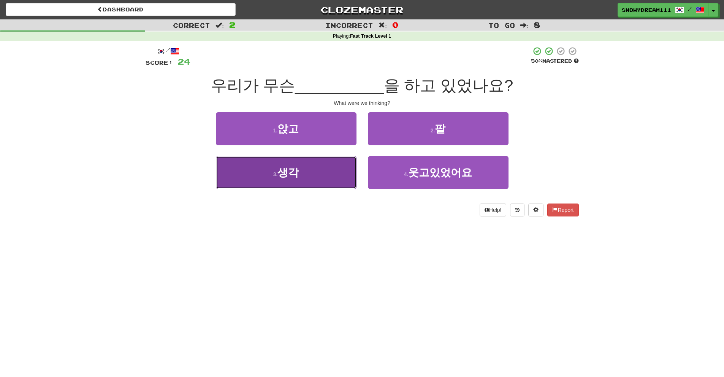
click at [276, 177] on small "3 ." at bounding box center [275, 174] width 5 height 6
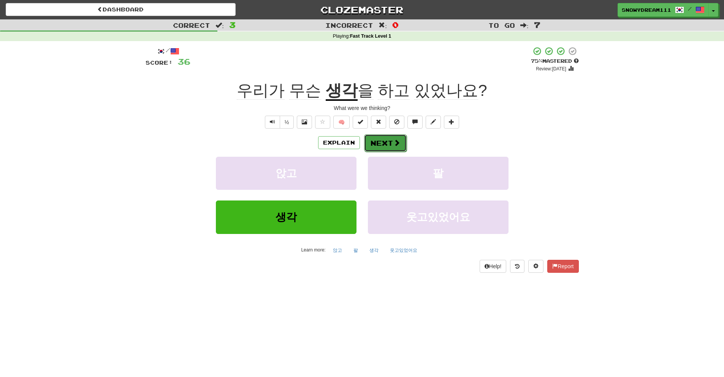
click at [377, 142] on button "Next" at bounding box center [385, 142] width 43 height 17
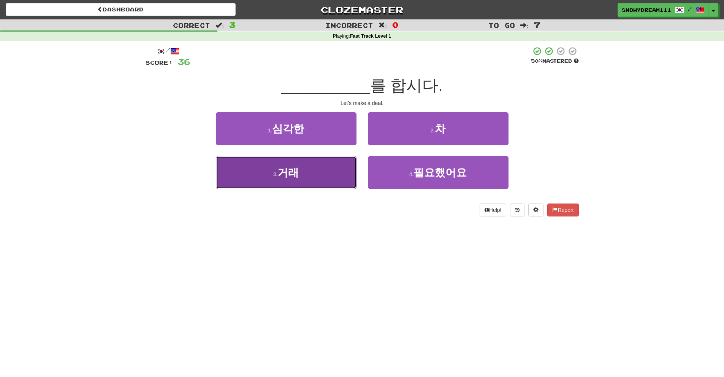
click at [319, 173] on button "3 . 거래" at bounding box center [286, 172] width 141 height 33
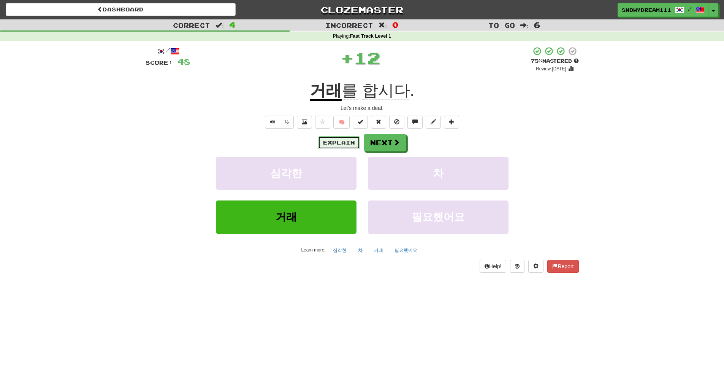
click at [330, 142] on button "Explain" at bounding box center [339, 142] width 42 height 13
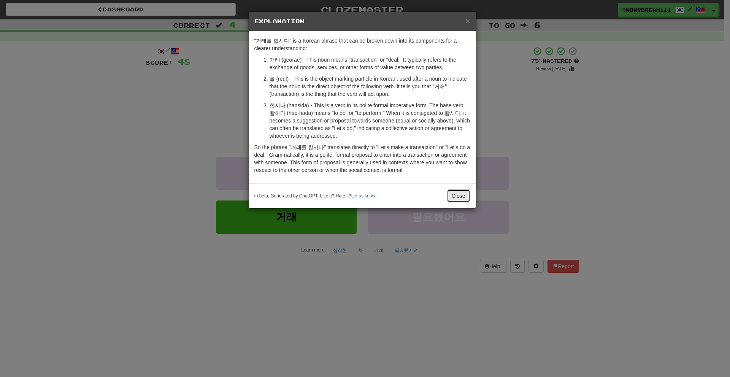
drag, startPoint x: 454, startPoint y: 198, endPoint x: 447, endPoint y: 184, distance: 15.8
click at [454, 198] on button "Close" at bounding box center [459, 195] width 24 height 13
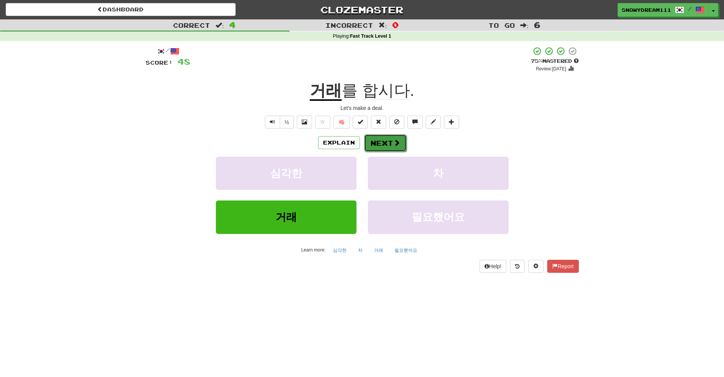
click at [395, 142] on span at bounding box center [396, 142] width 7 height 7
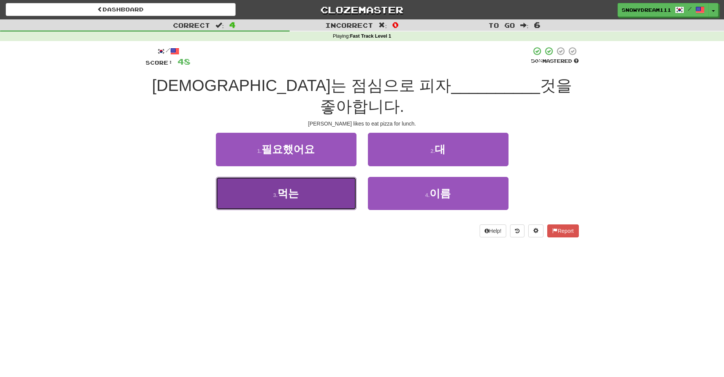
click at [256, 180] on button "3 . 먹는" at bounding box center [286, 193] width 141 height 33
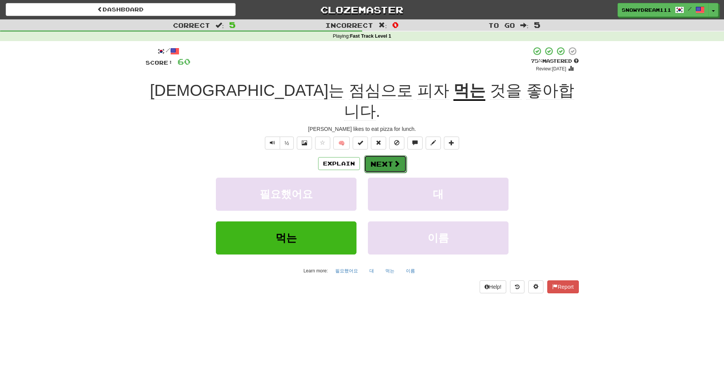
click at [374, 155] on button "Next" at bounding box center [385, 163] width 43 height 17
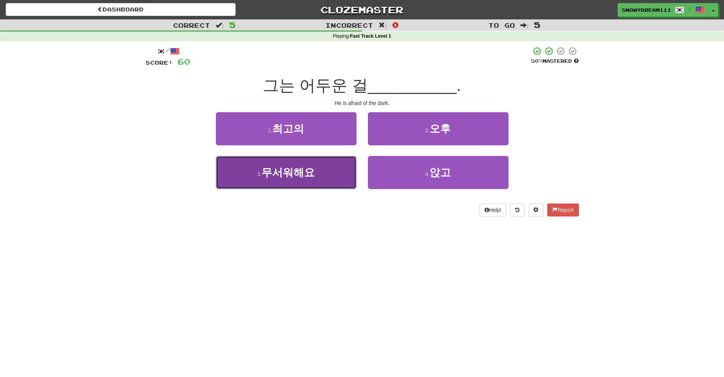
click at [325, 174] on button "3 . 무서워해요" at bounding box center [286, 172] width 141 height 33
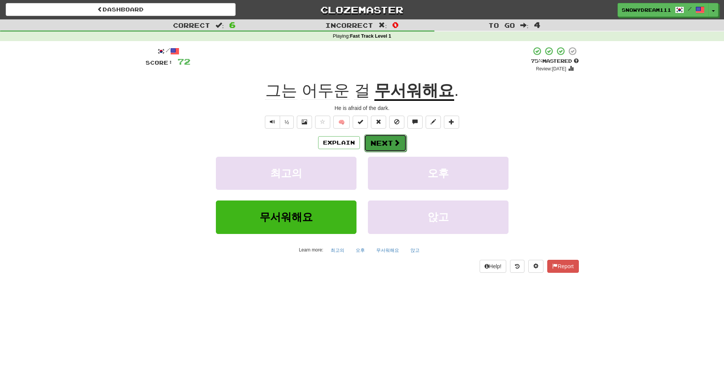
click at [375, 145] on button "Next" at bounding box center [385, 142] width 43 height 17
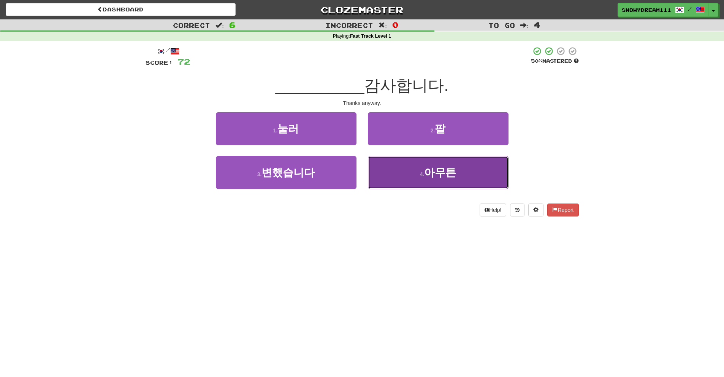
click at [403, 181] on button "4 . 아무튼" at bounding box center [438, 172] width 141 height 33
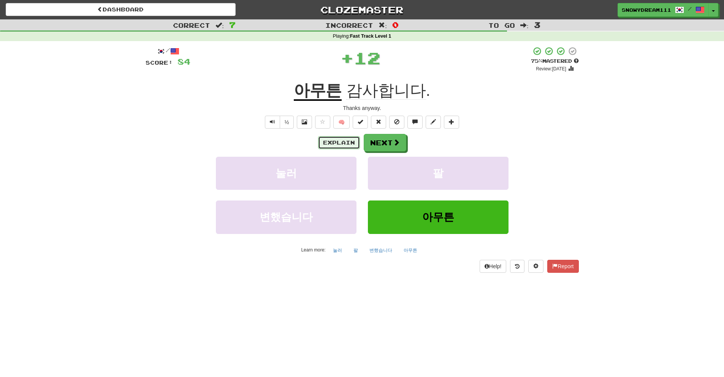
click at [340, 138] on button "Explain" at bounding box center [339, 142] width 42 height 13
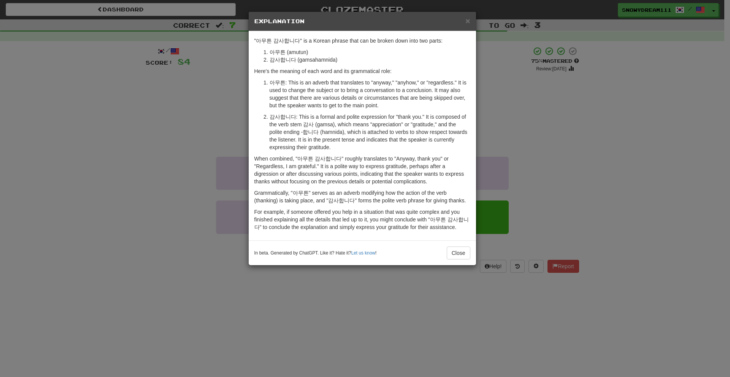
click at [458, 259] on div "In beta. Generated by ChatGPT. Like it? Hate it? Let us know ! Close" at bounding box center [362, 252] width 227 height 25
click at [463, 253] on button "Close" at bounding box center [459, 252] width 24 height 13
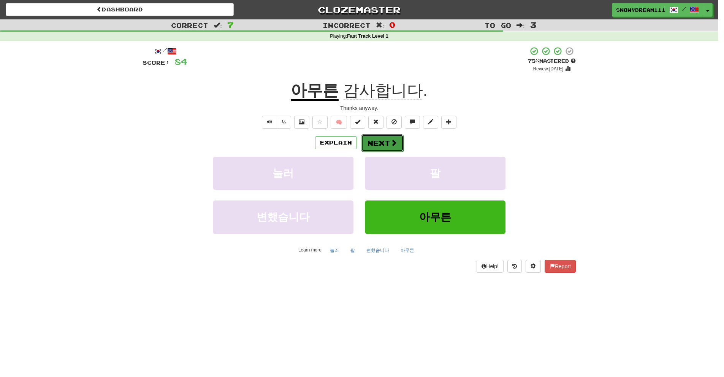
click at [371, 137] on button "Next" at bounding box center [382, 142] width 43 height 17
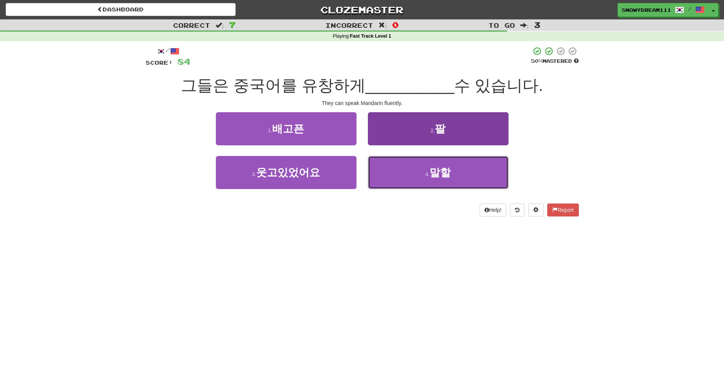
click at [418, 177] on button "4 . 말할" at bounding box center [438, 172] width 141 height 33
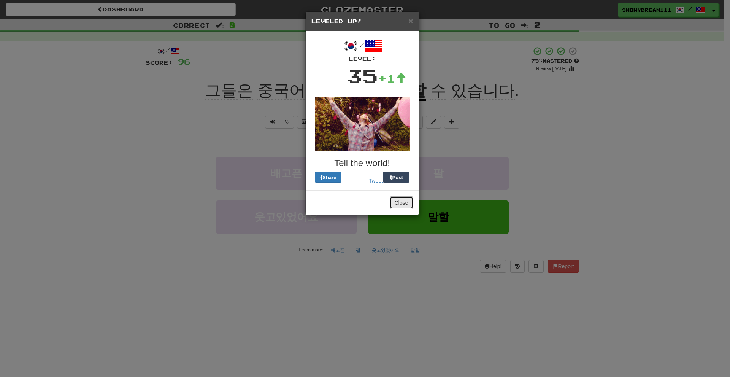
click at [404, 206] on button "Close" at bounding box center [402, 202] width 24 height 13
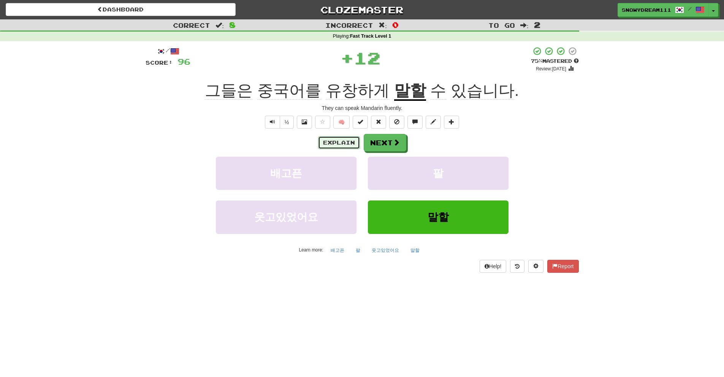
click at [341, 141] on button "Explain" at bounding box center [339, 142] width 42 height 13
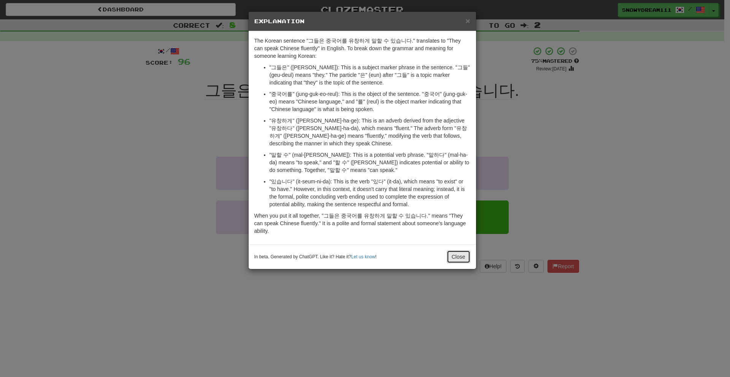
click at [466, 259] on button "Close" at bounding box center [459, 256] width 24 height 13
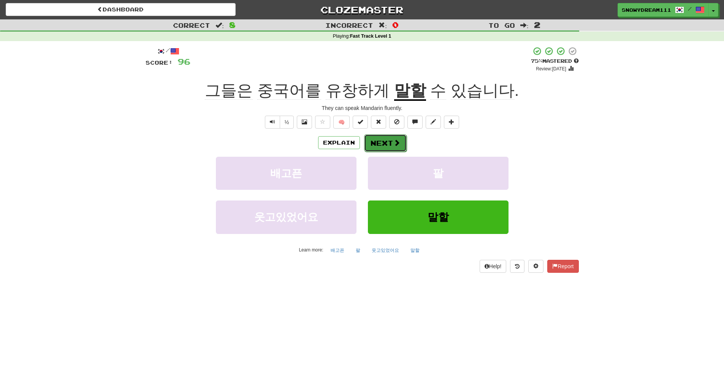
click at [383, 144] on button "Next" at bounding box center [385, 142] width 43 height 17
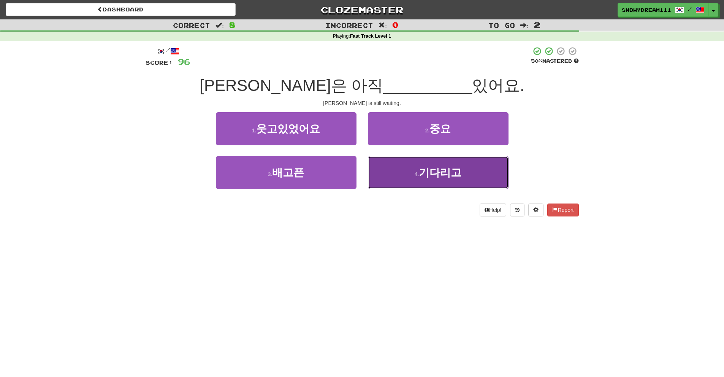
click at [413, 175] on button "4 . 기다리고" at bounding box center [438, 172] width 141 height 33
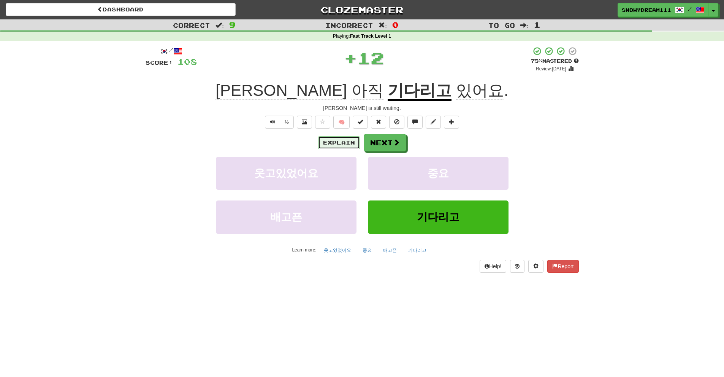
click at [334, 145] on button "Explain" at bounding box center [339, 142] width 42 height 13
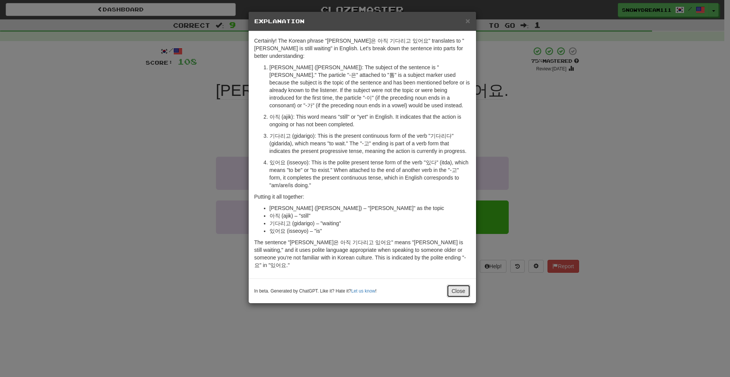
click at [449, 284] on button "Close" at bounding box center [459, 290] width 24 height 13
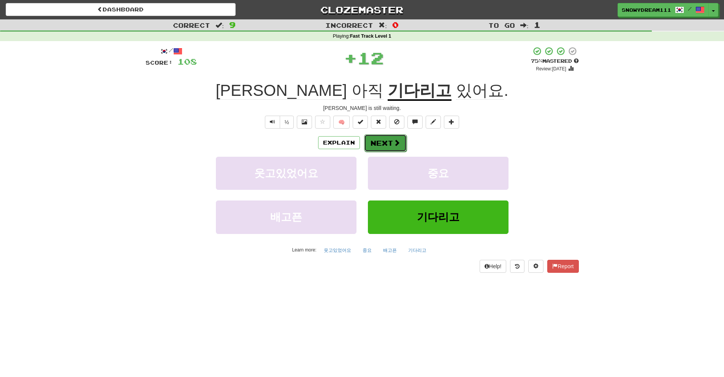
click at [378, 146] on button "Next" at bounding box center [385, 142] width 43 height 17
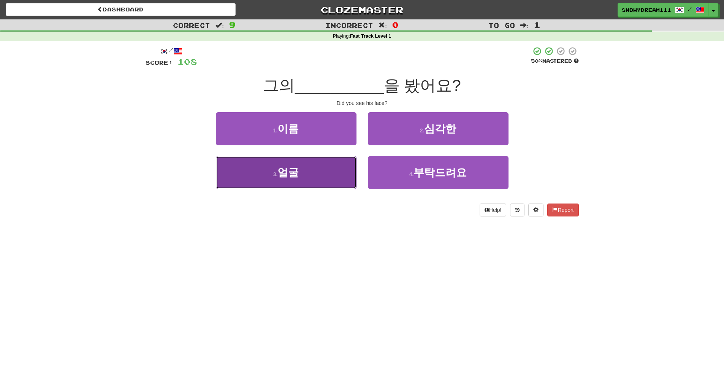
click at [299, 181] on button "3 . 얼굴" at bounding box center [286, 172] width 141 height 33
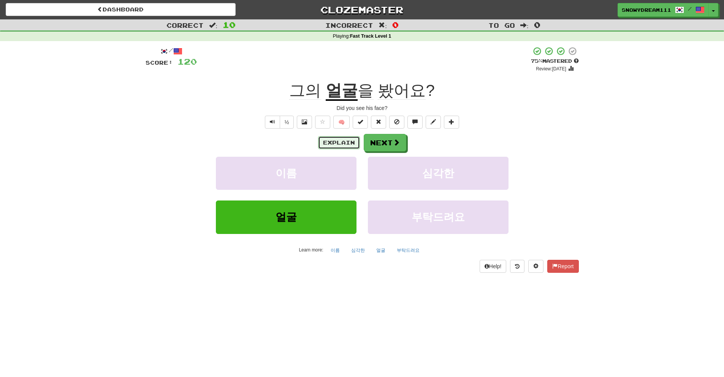
click at [341, 143] on button "Explain" at bounding box center [339, 142] width 42 height 13
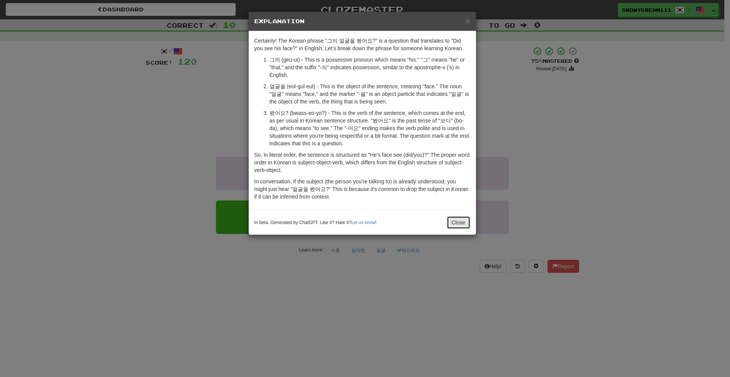
click at [454, 219] on button "Close" at bounding box center [459, 222] width 24 height 13
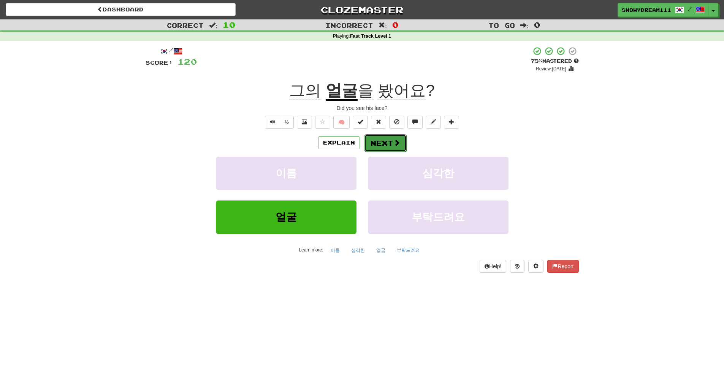
click at [394, 144] on span at bounding box center [396, 142] width 7 height 7
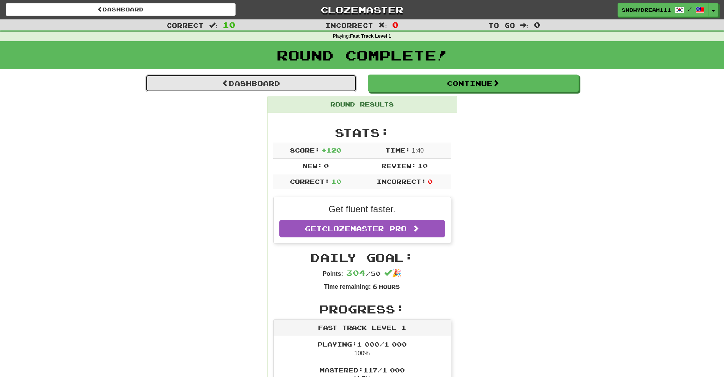
click at [274, 85] on link "Dashboard" at bounding box center [251, 82] width 211 height 17
